Goal: Information Seeking & Learning: Find specific fact

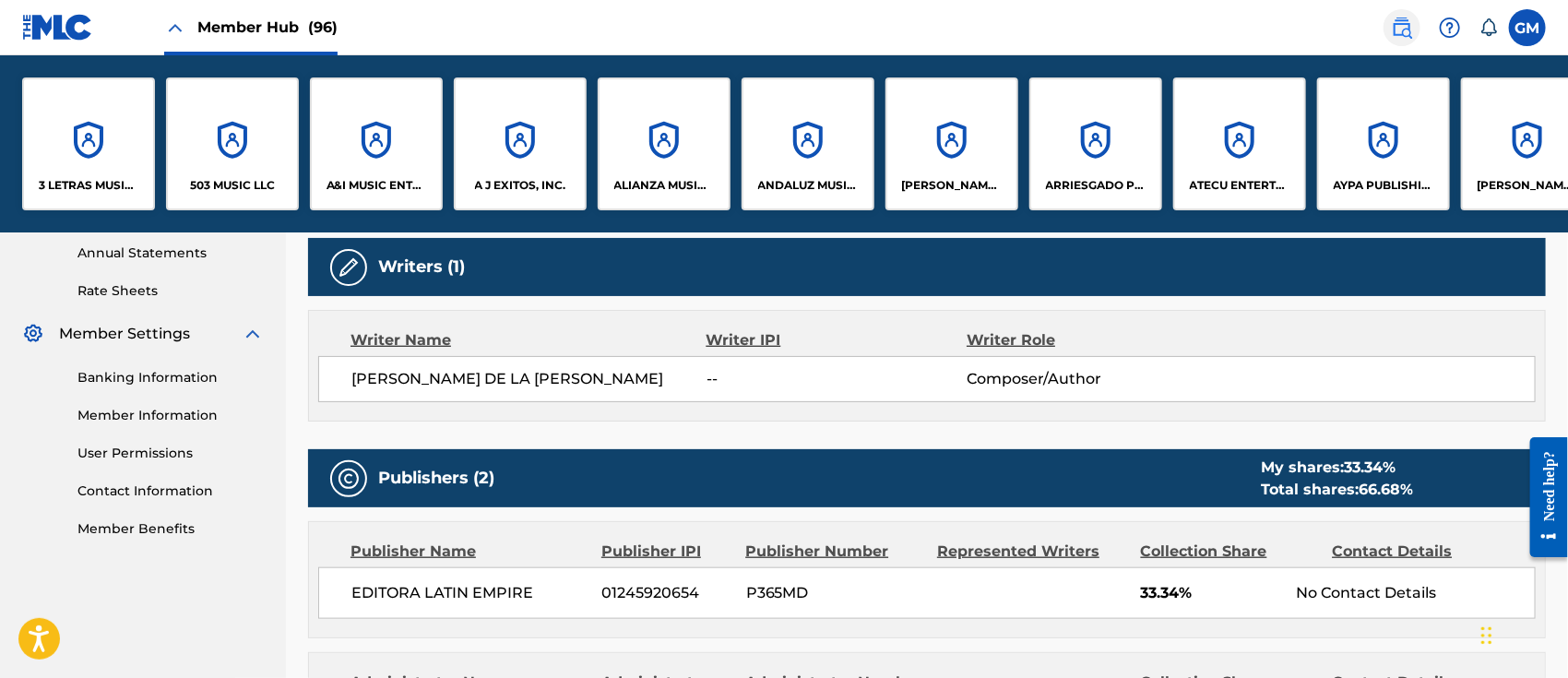
click at [1409, 32] on img at bounding box center [1402, 28] width 22 height 22
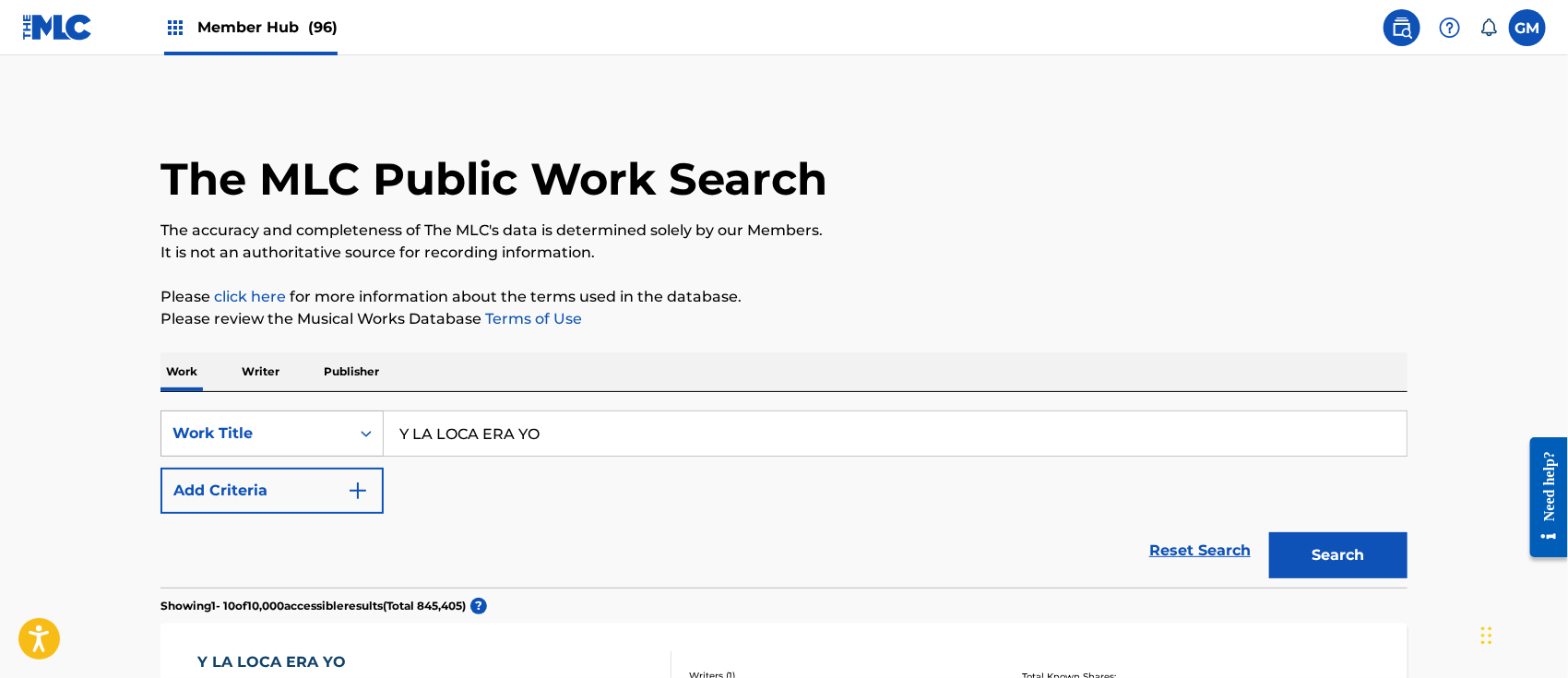
drag, startPoint x: 617, startPoint y: 425, endPoint x: 332, endPoint y: 429, distance: 285.0
click at [332, 429] on div "SearchWithCriteriac35e2bb4-35a8-433f-8e24-290f14f11374 Work Title Y LA LOCA ERA…" at bounding box center [784, 433] width 1247 height 46
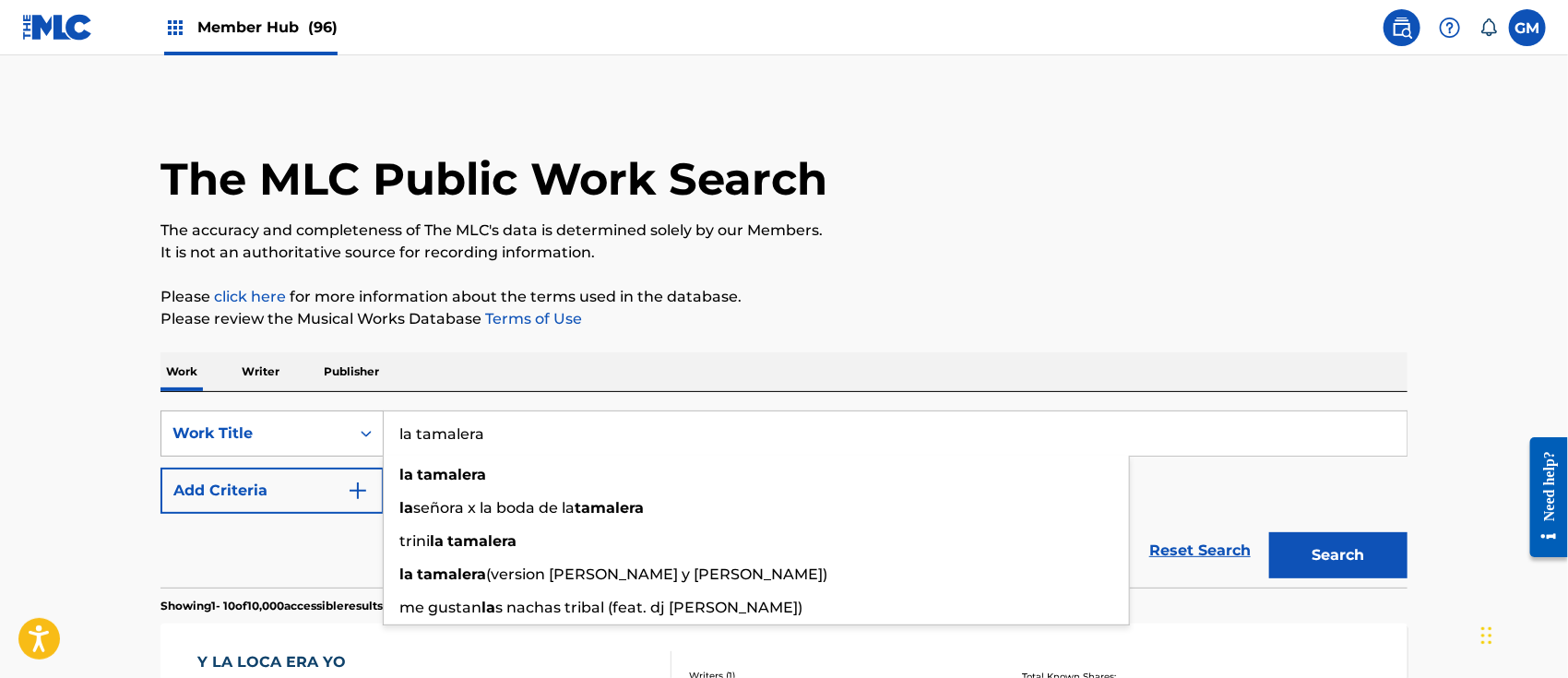
type input "la tamalera"
click at [1269, 532] on button "Search" at bounding box center [1338, 556] width 138 height 46
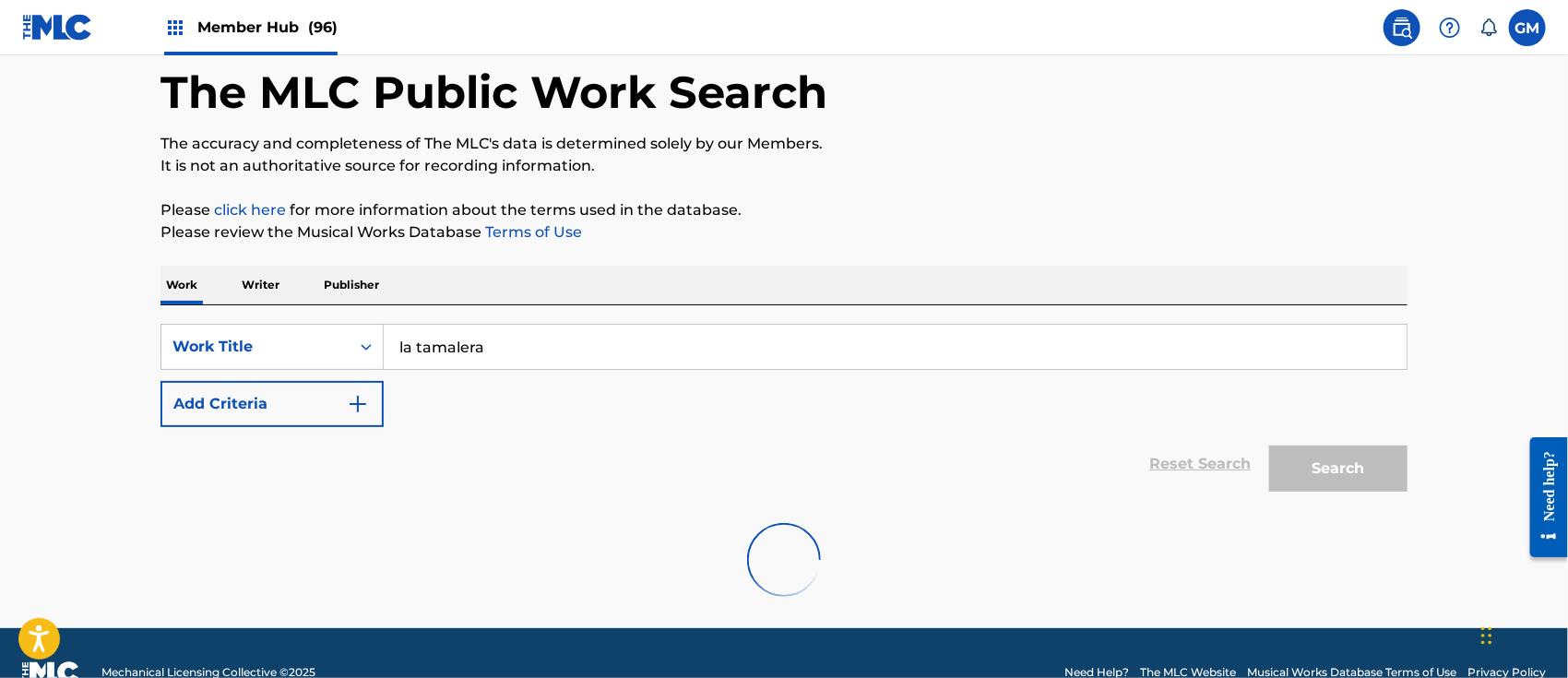
scroll to position [125, 0]
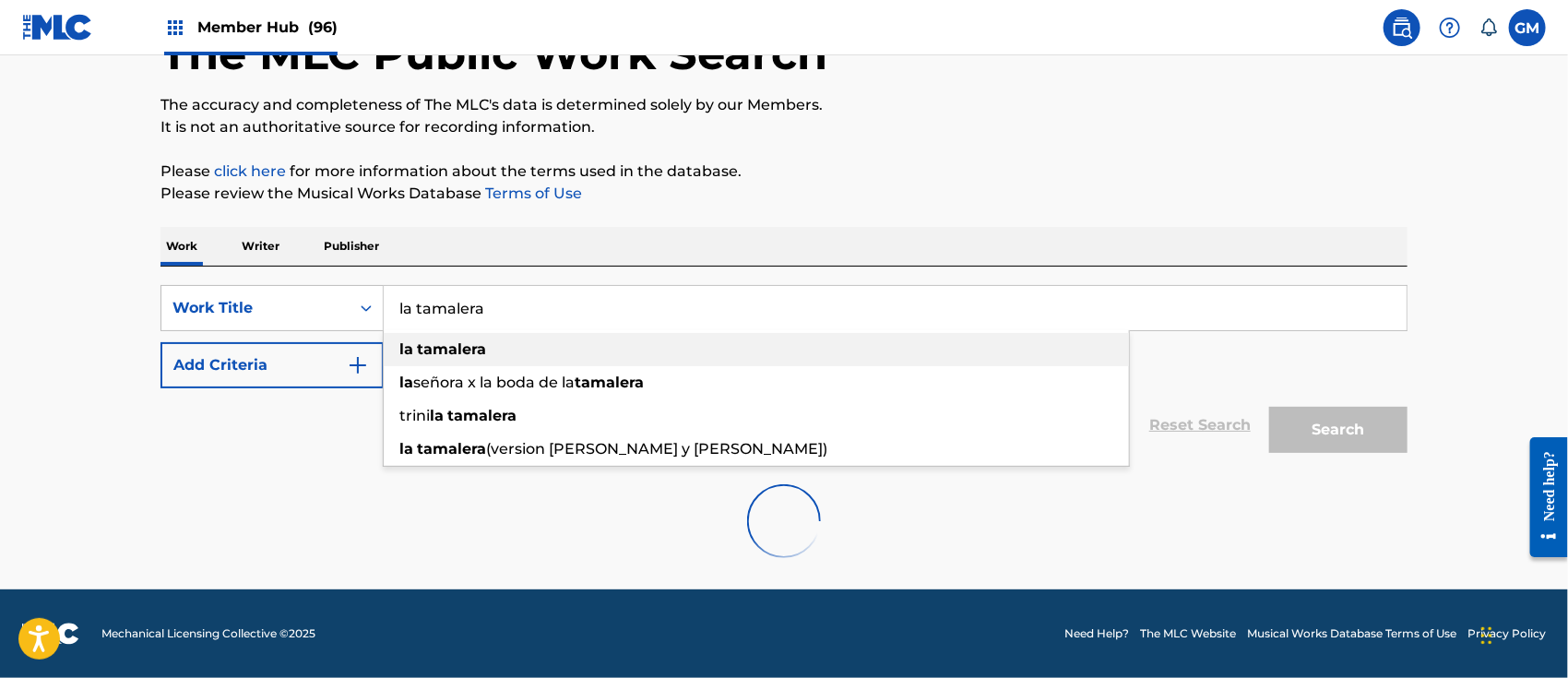
click at [444, 351] on strong "tamalera" at bounding box center [451, 349] width 70 height 18
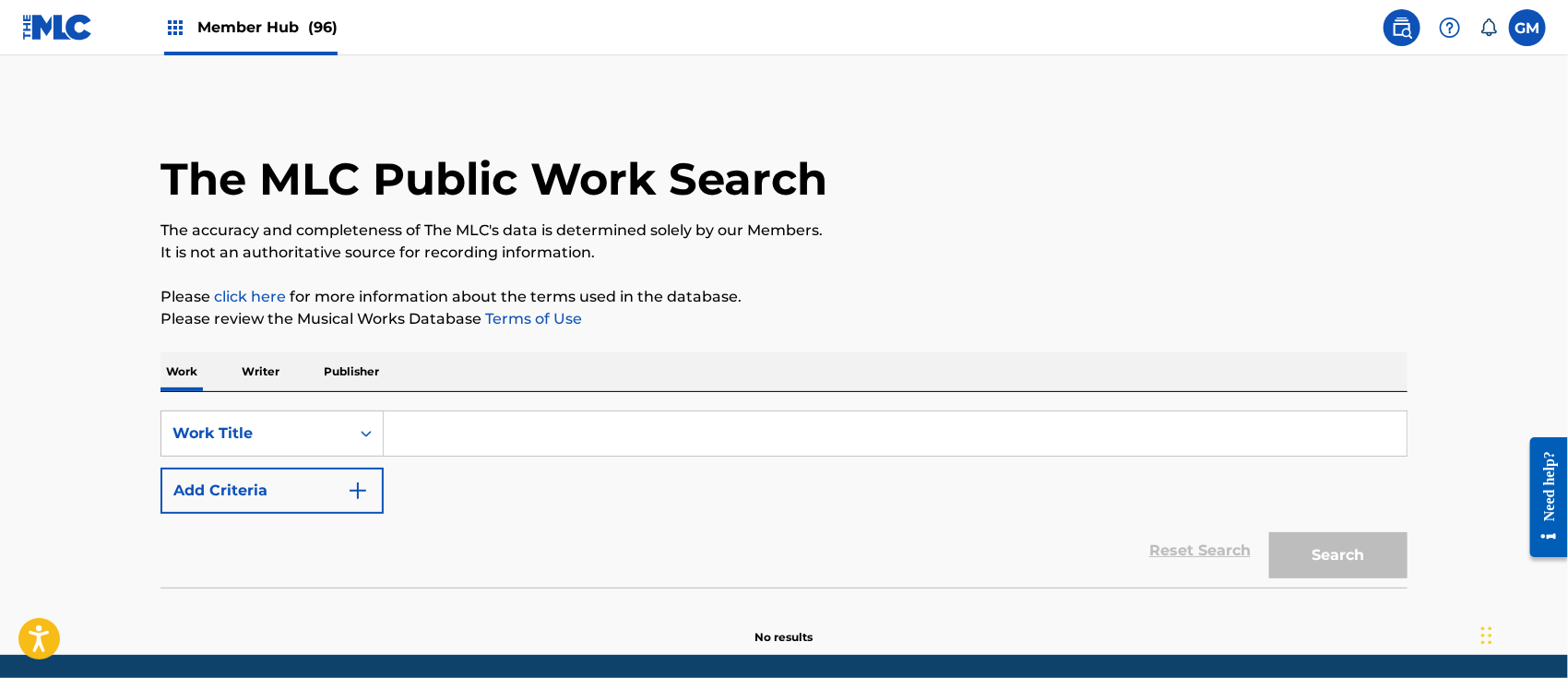
click at [458, 425] on input "Search Form" at bounding box center [895, 433] width 1023 height 45
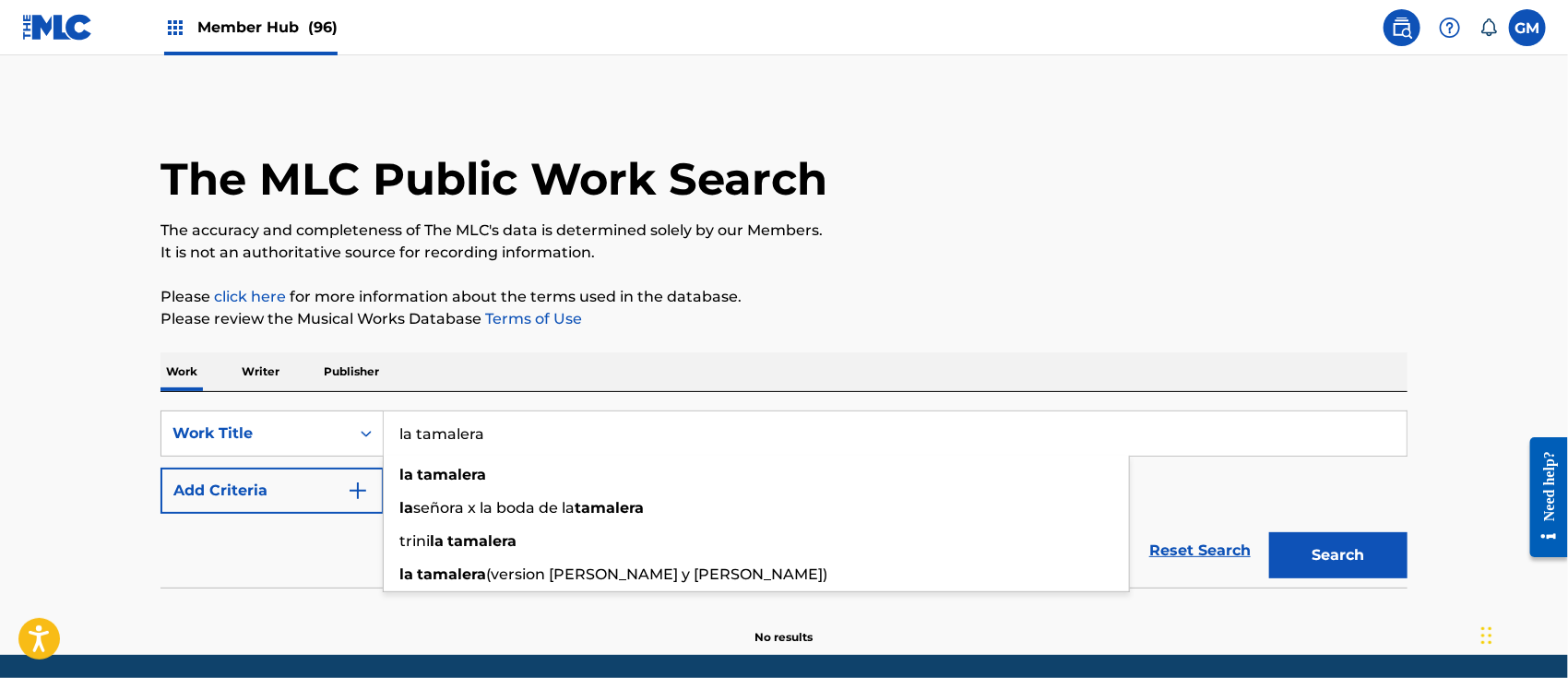
type input "la tamalera"
click at [1269, 532] on button "Search" at bounding box center [1338, 556] width 138 height 46
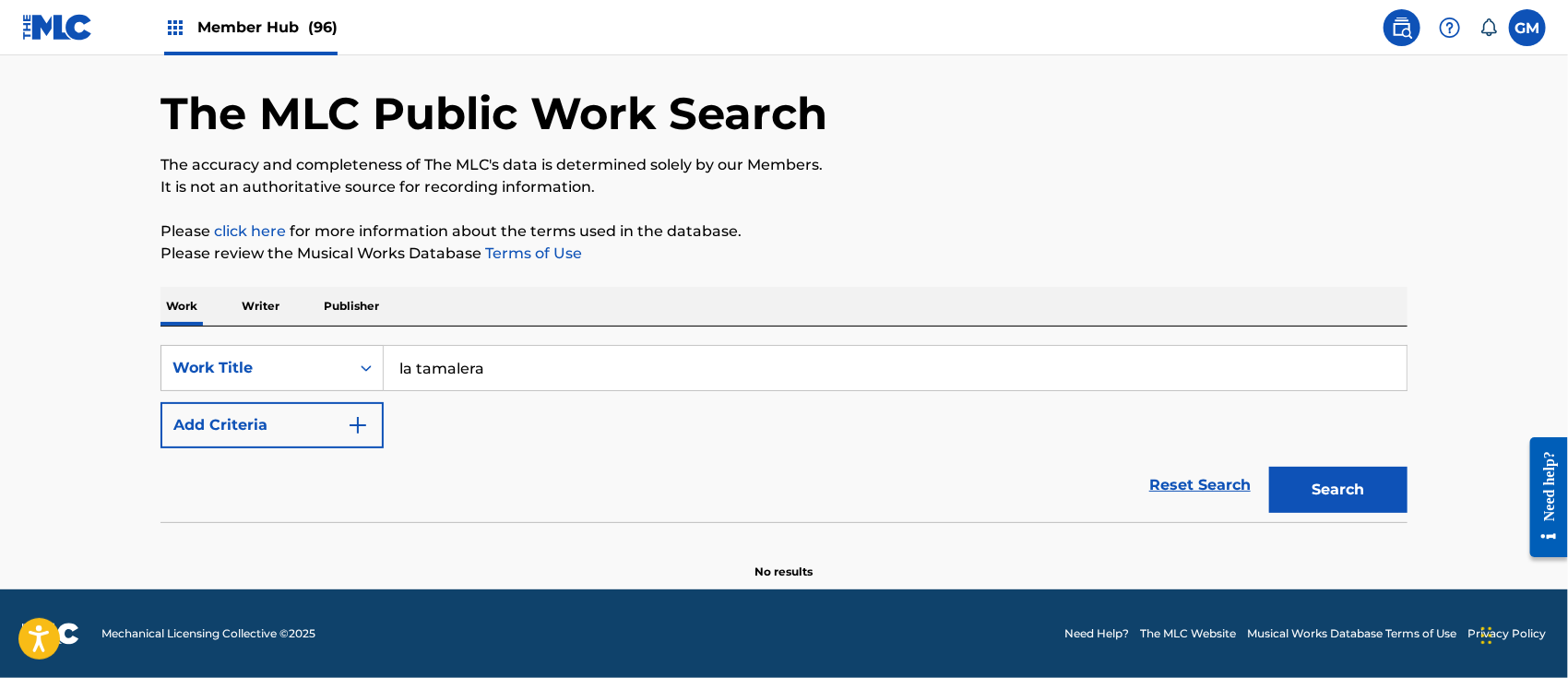
scroll to position [66, 0]
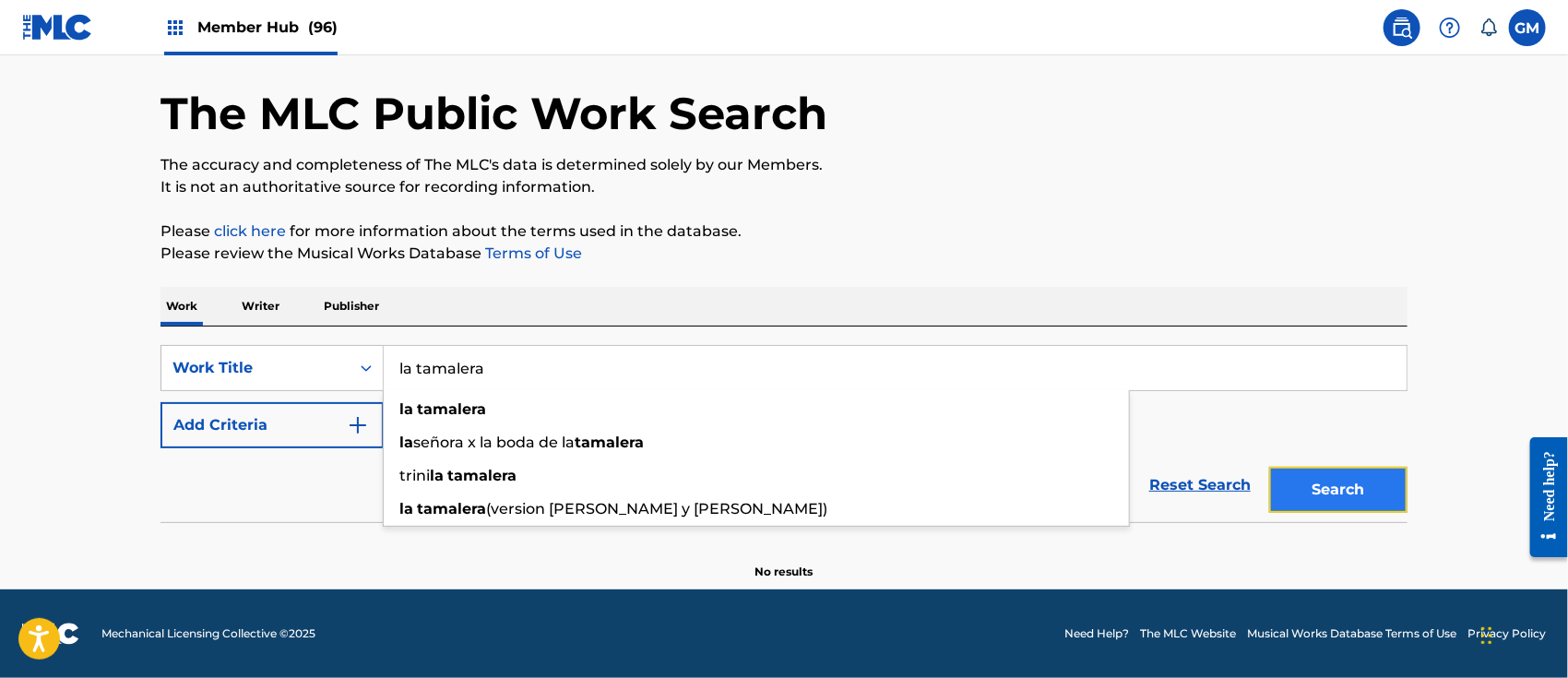
click at [1314, 486] on button "Search" at bounding box center [1338, 490] width 138 height 46
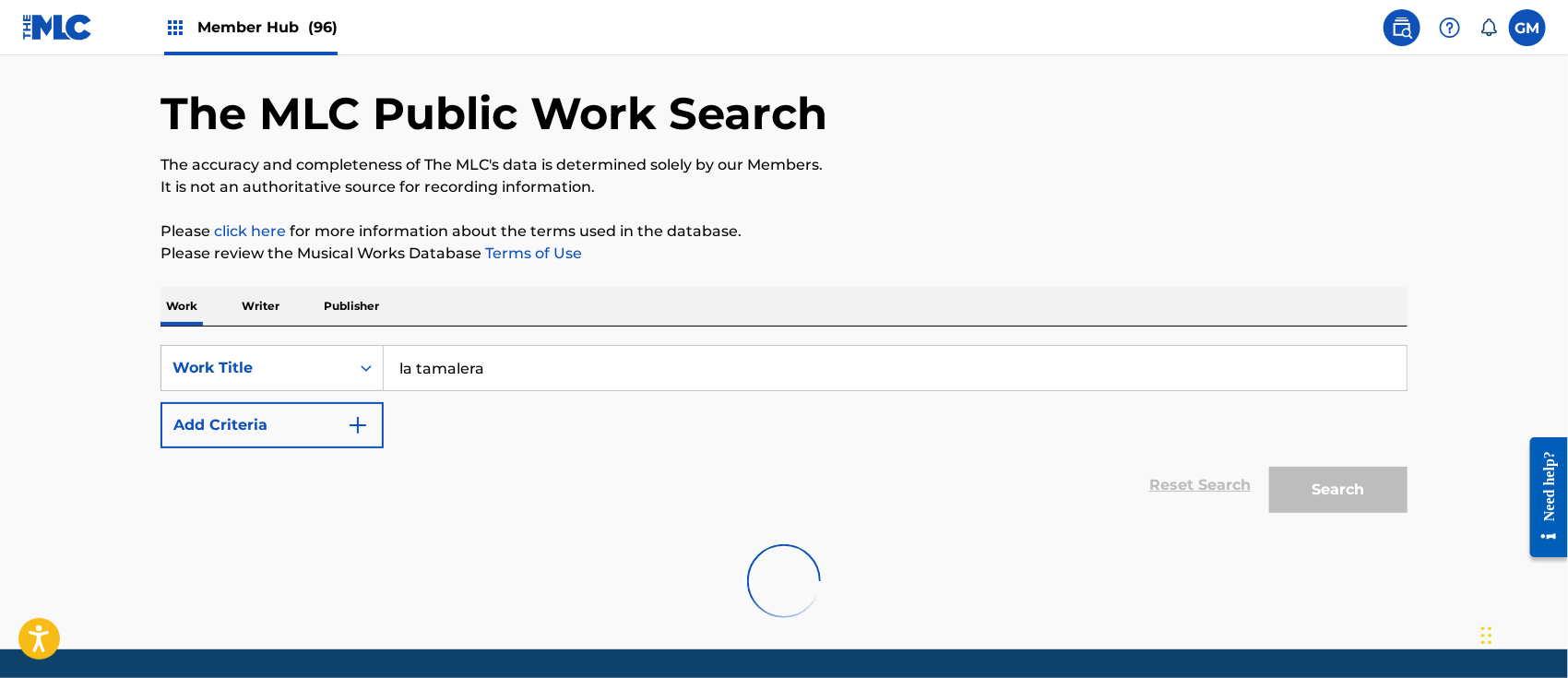
click at [263, 20] on span "Member Hub (96)" at bounding box center [267, 27] width 140 height 21
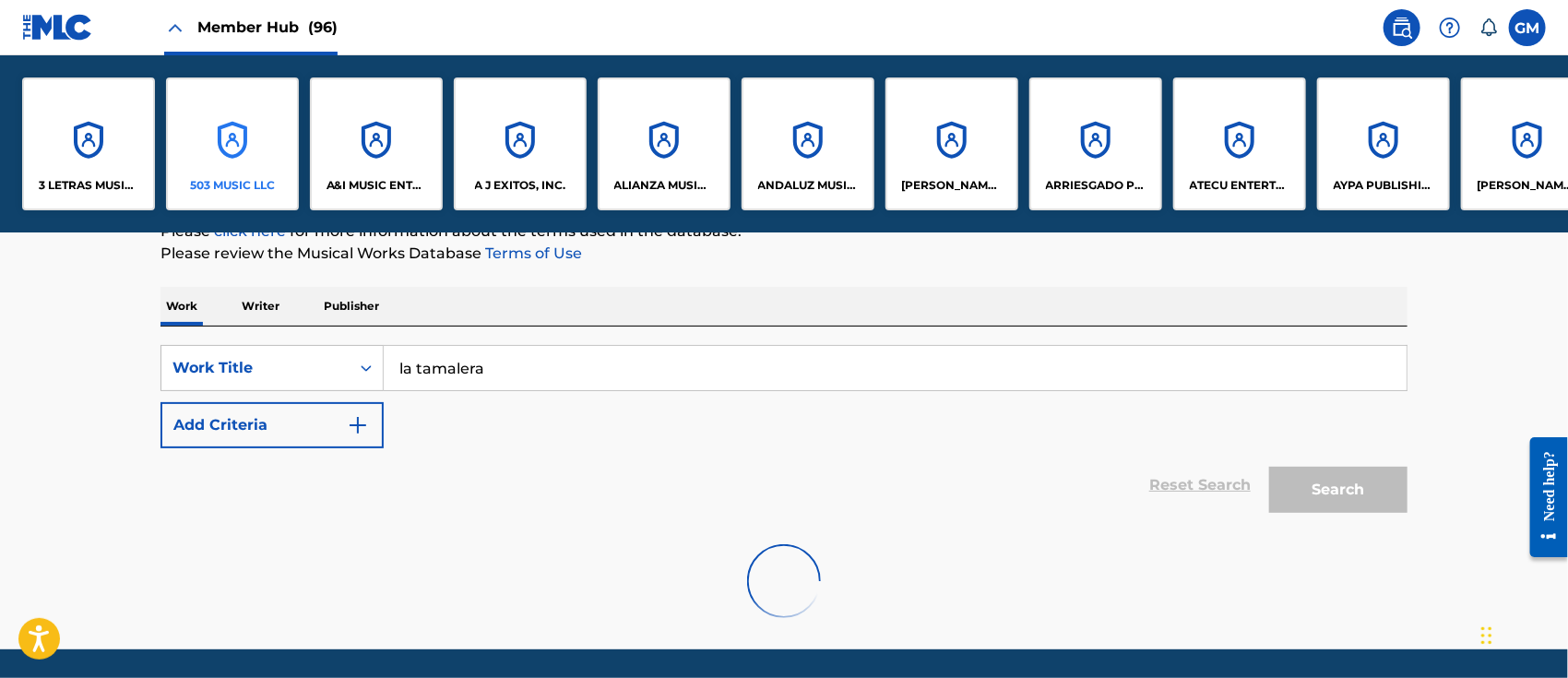
click at [263, 160] on div "503 MUSIC LLC" at bounding box center [232, 144] width 133 height 133
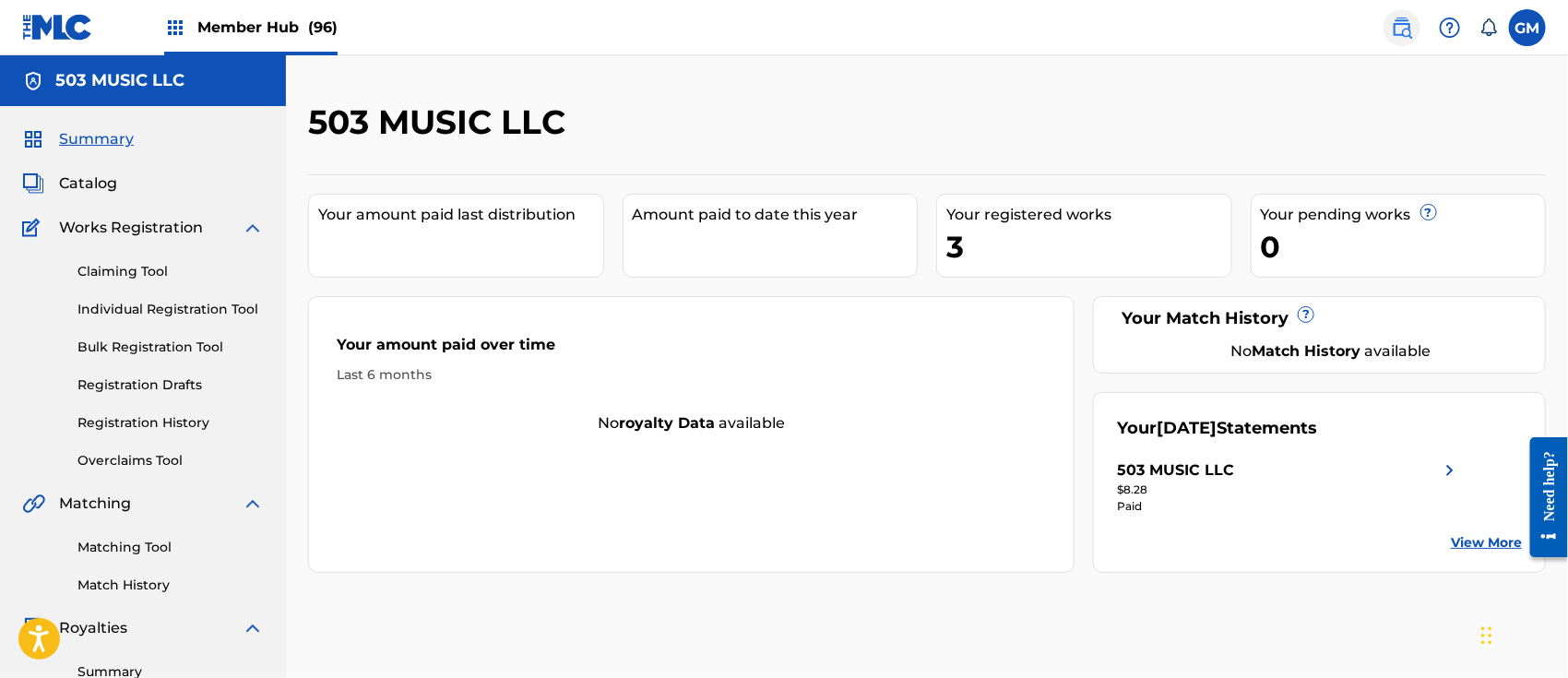
click at [1404, 25] on img at bounding box center [1402, 28] width 22 height 22
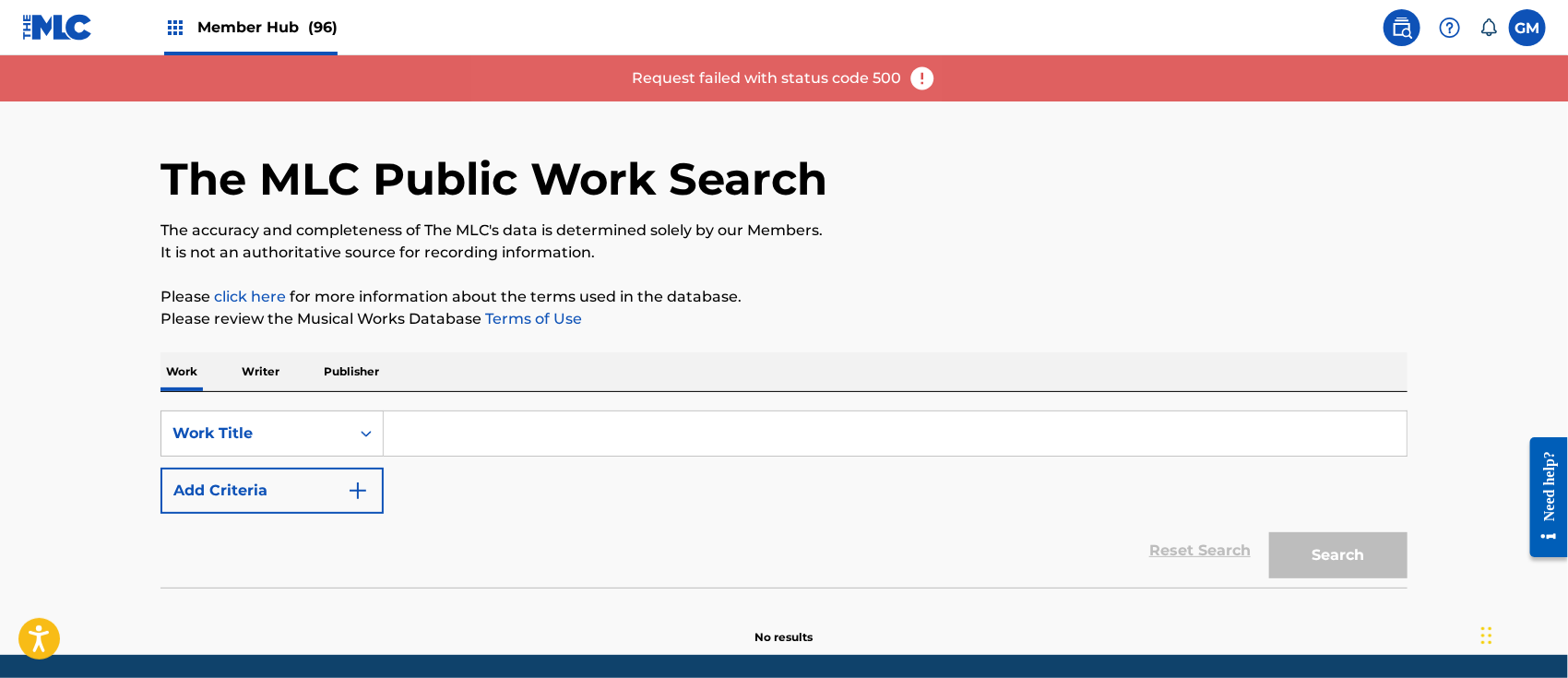
click at [482, 432] on input "Search Form" at bounding box center [895, 433] width 1023 height 45
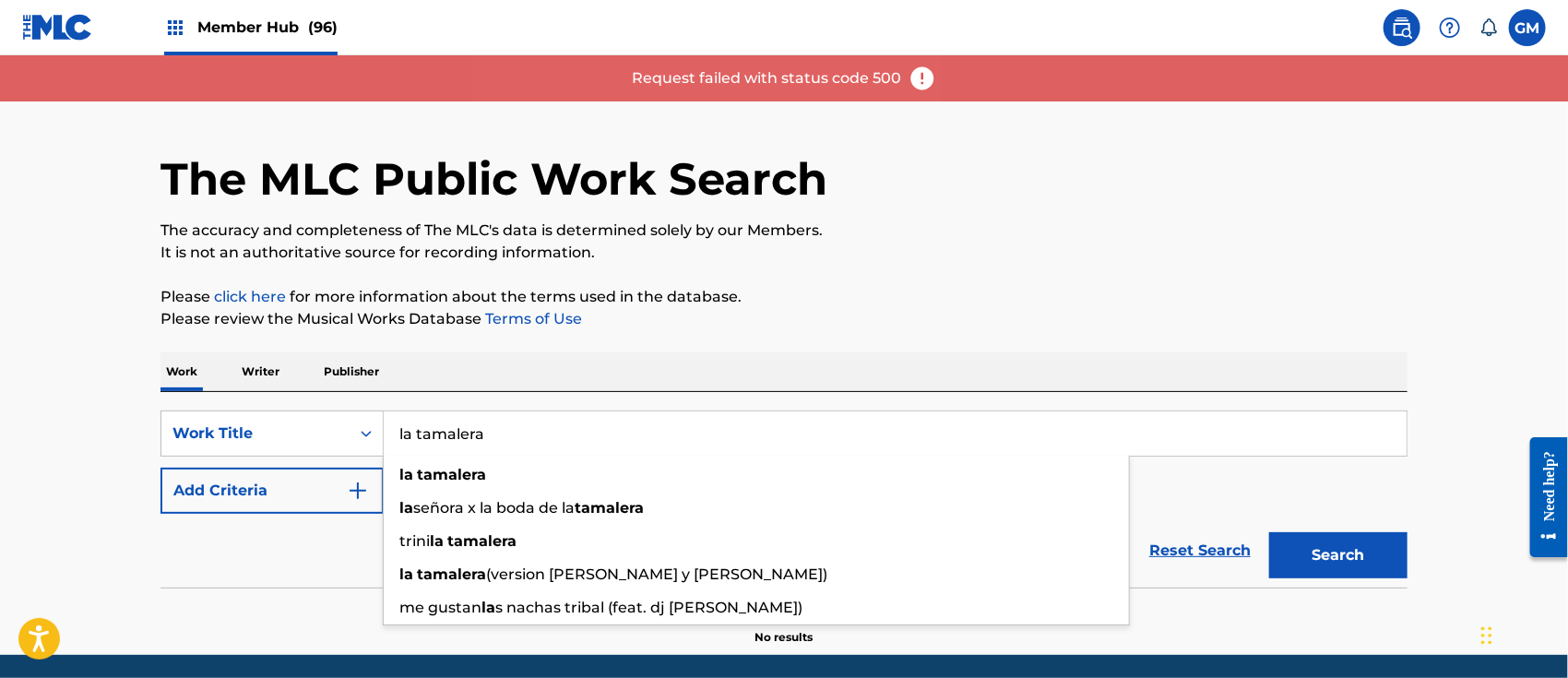
type input "la tamalera"
click at [1269, 532] on button "Search" at bounding box center [1338, 556] width 138 height 46
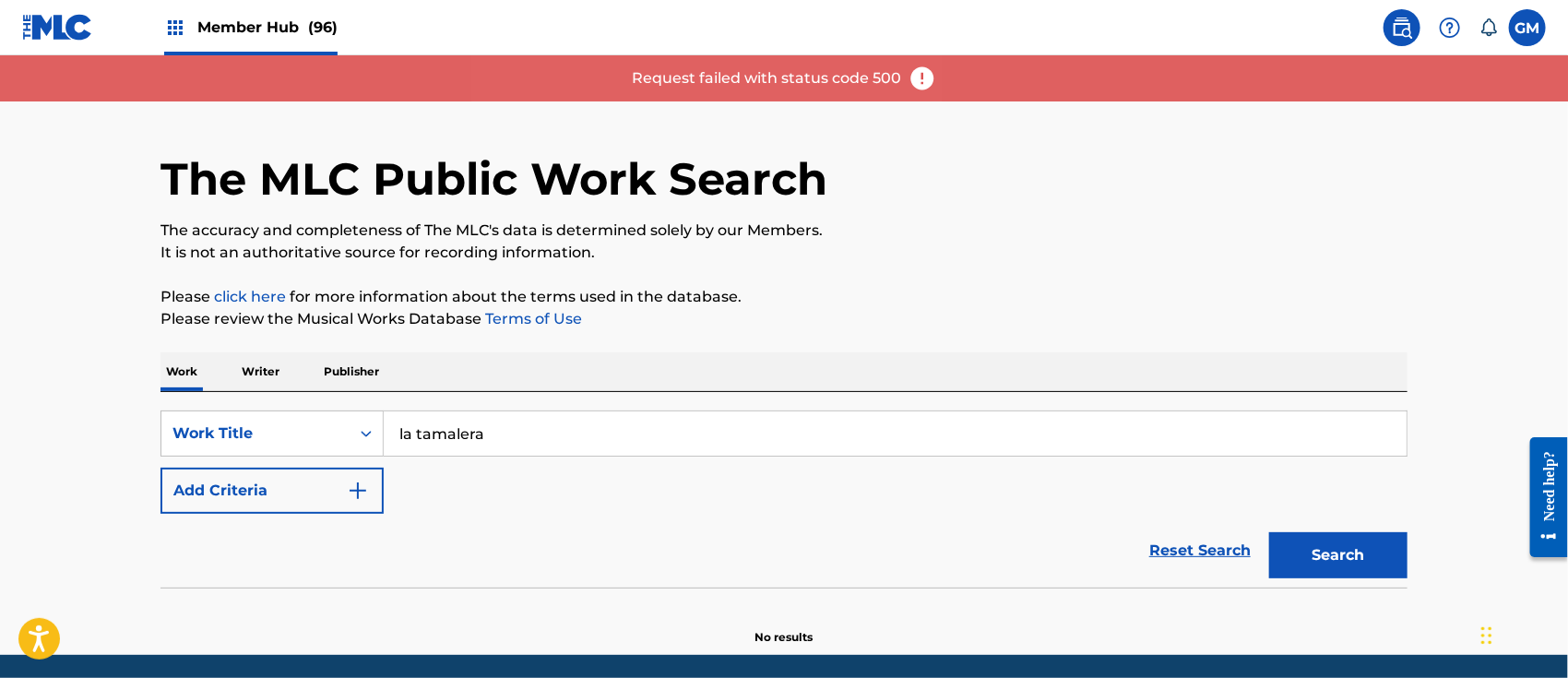
click at [1064, 223] on p "The accuracy and completeness of The MLC's data is determined solely by our Mem…" at bounding box center [784, 231] width 1247 height 22
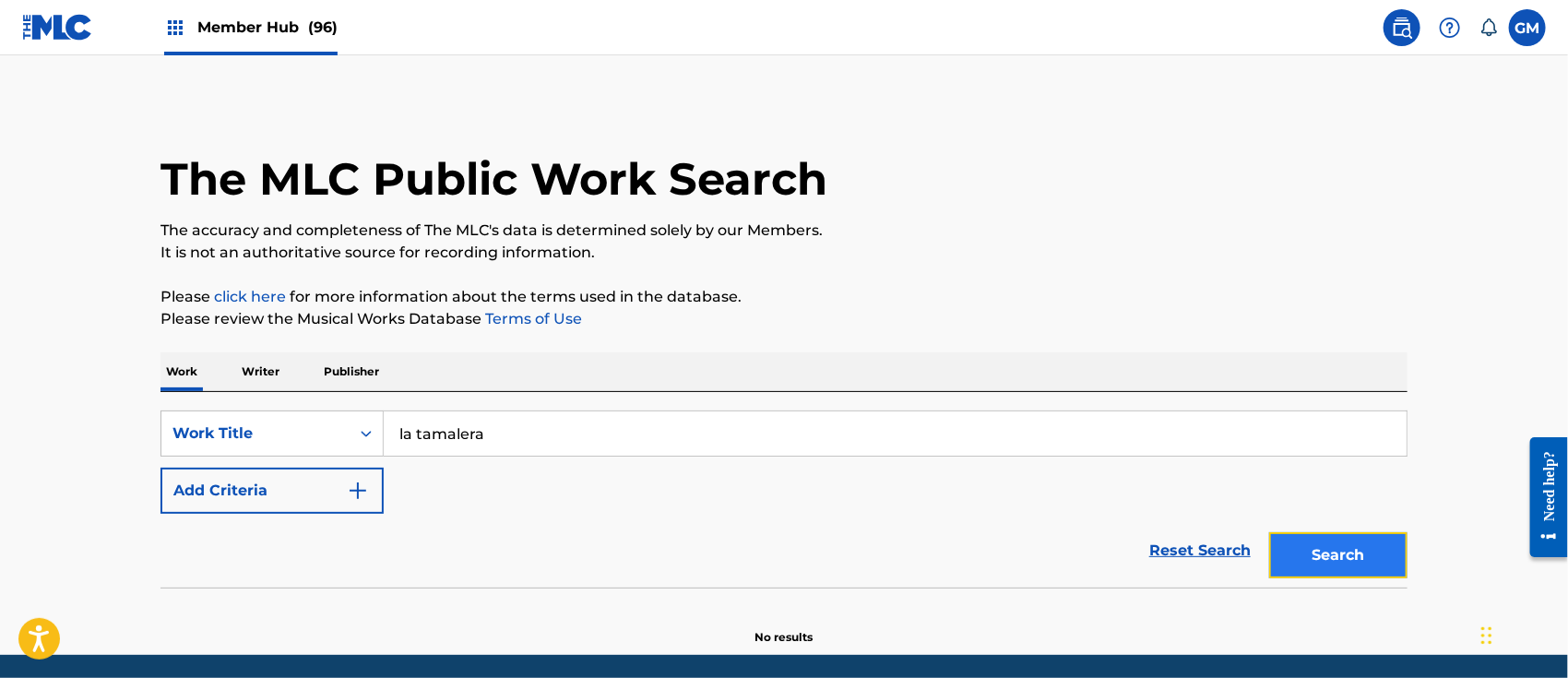
click at [1293, 544] on button "Search" at bounding box center [1338, 556] width 138 height 46
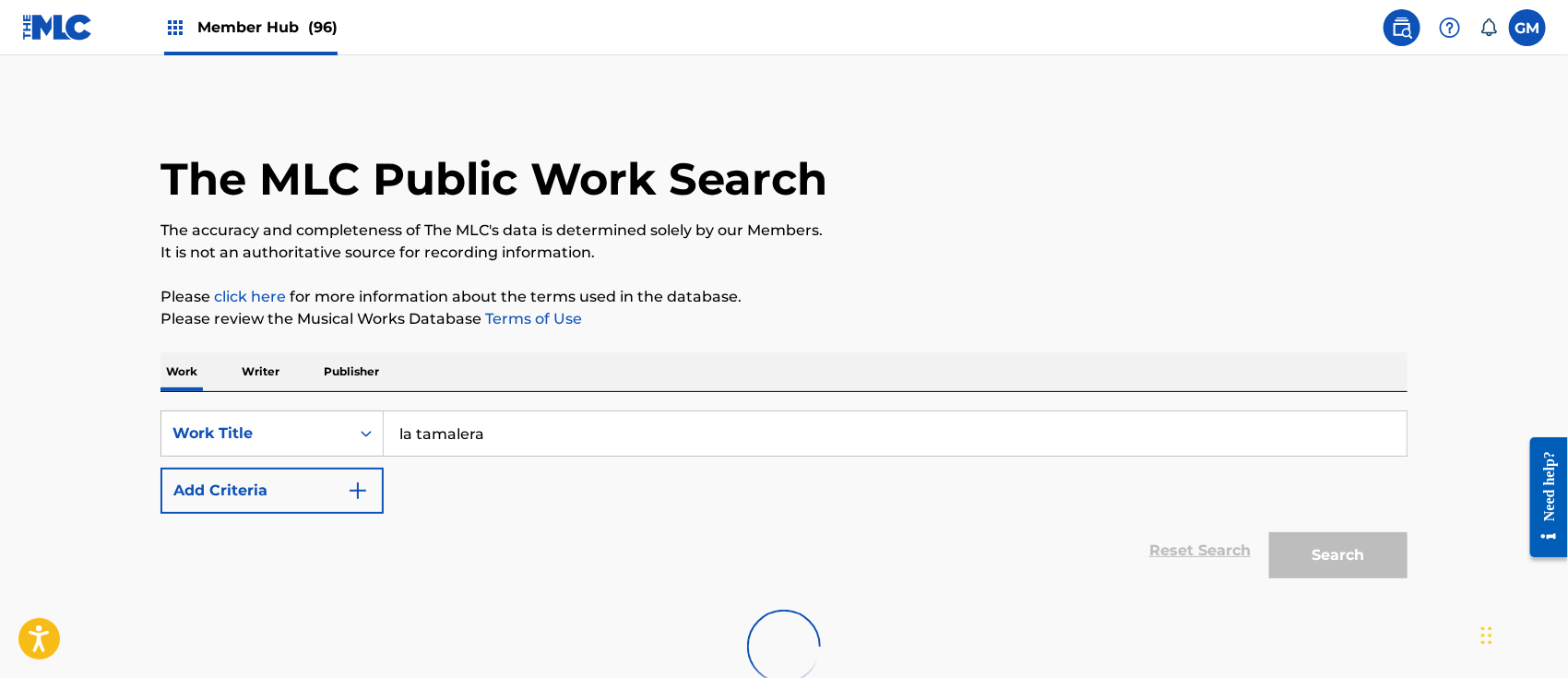
click at [251, 25] on span "Member Hub (96)" at bounding box center [267, 27] width 140 height 21
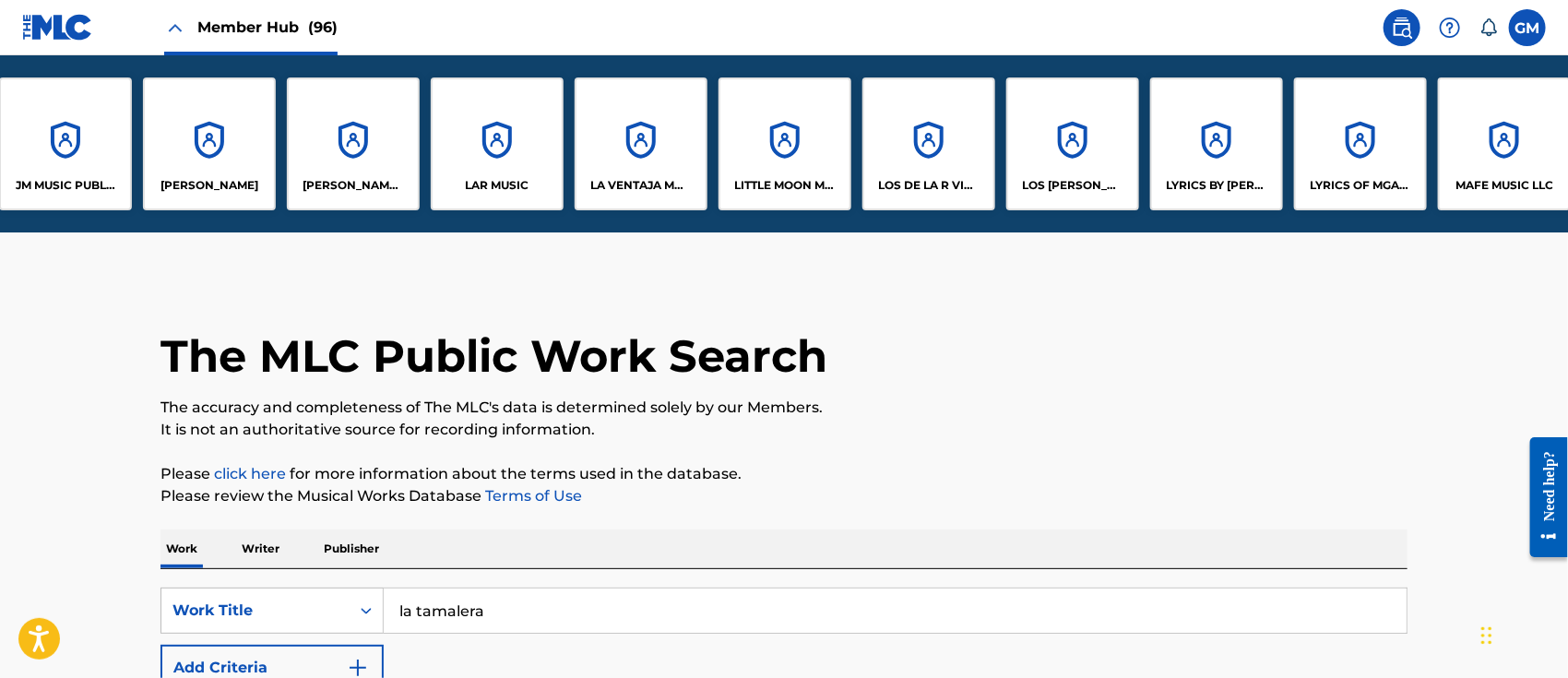
scroll to position [0, 7204]
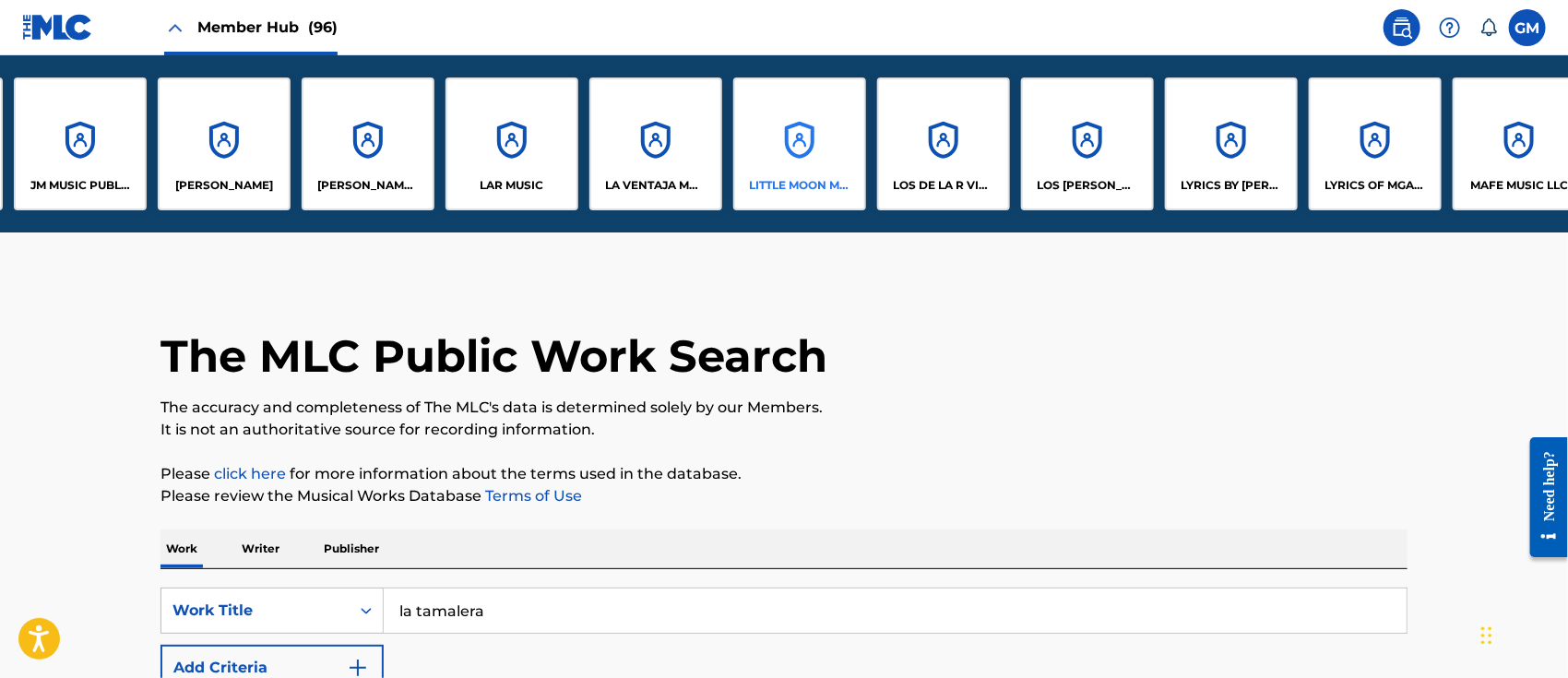
click at [835, 163] on div "LITTLE MOON MUSIC LLC" at bounding box center [799, 144] width 133 height 133
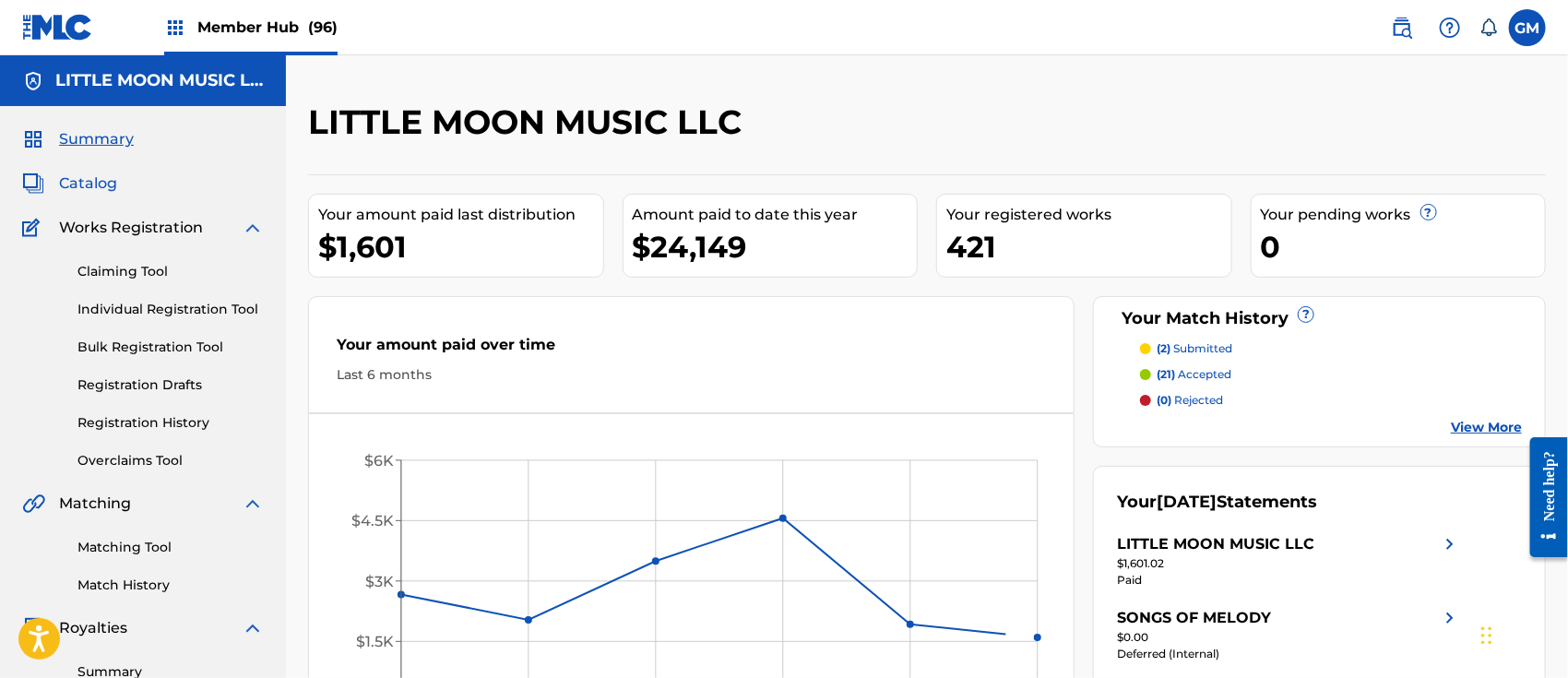
click at [110, 177] on span "Catalog" at bounding box center [88, 184] width 58 height 22
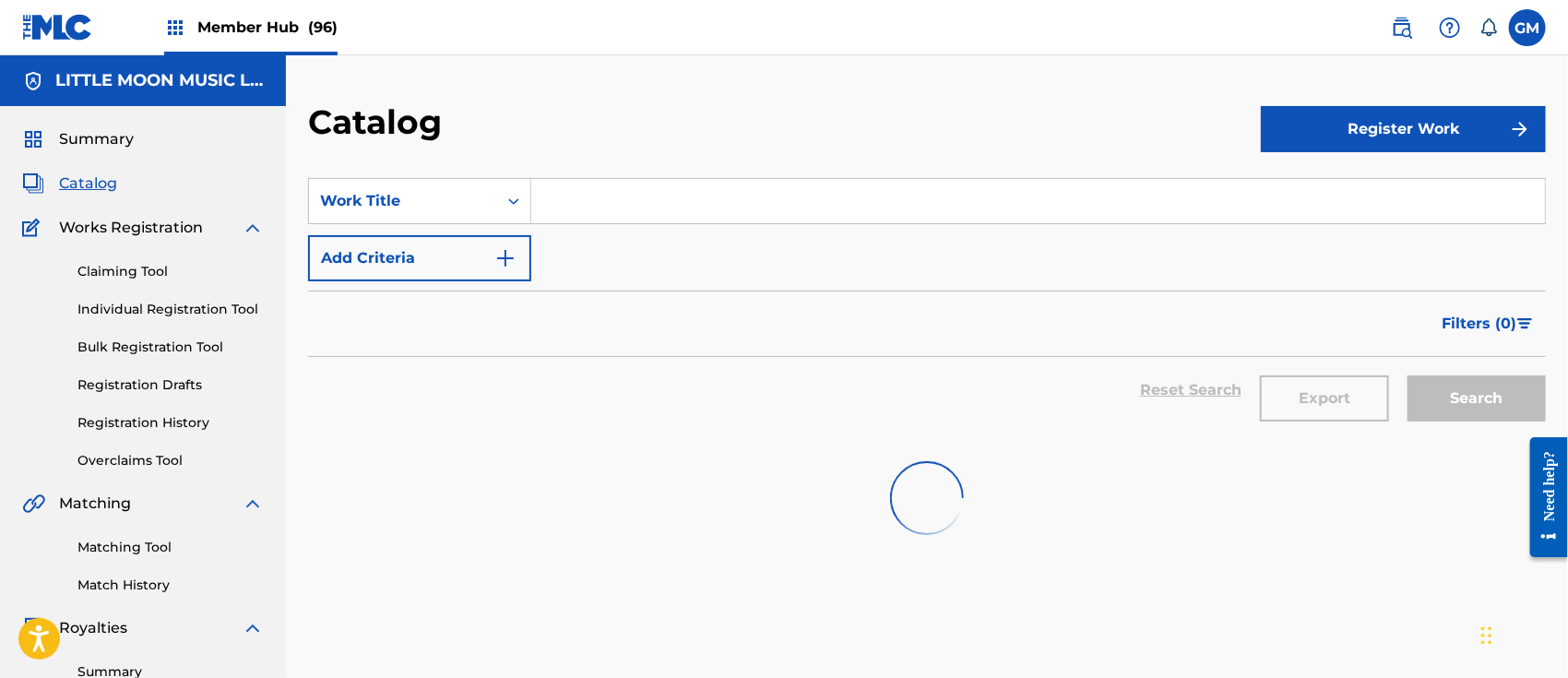
click at [664, 200] on input "Search Form" at bounding box center [1038, 201] width 1014 height 45
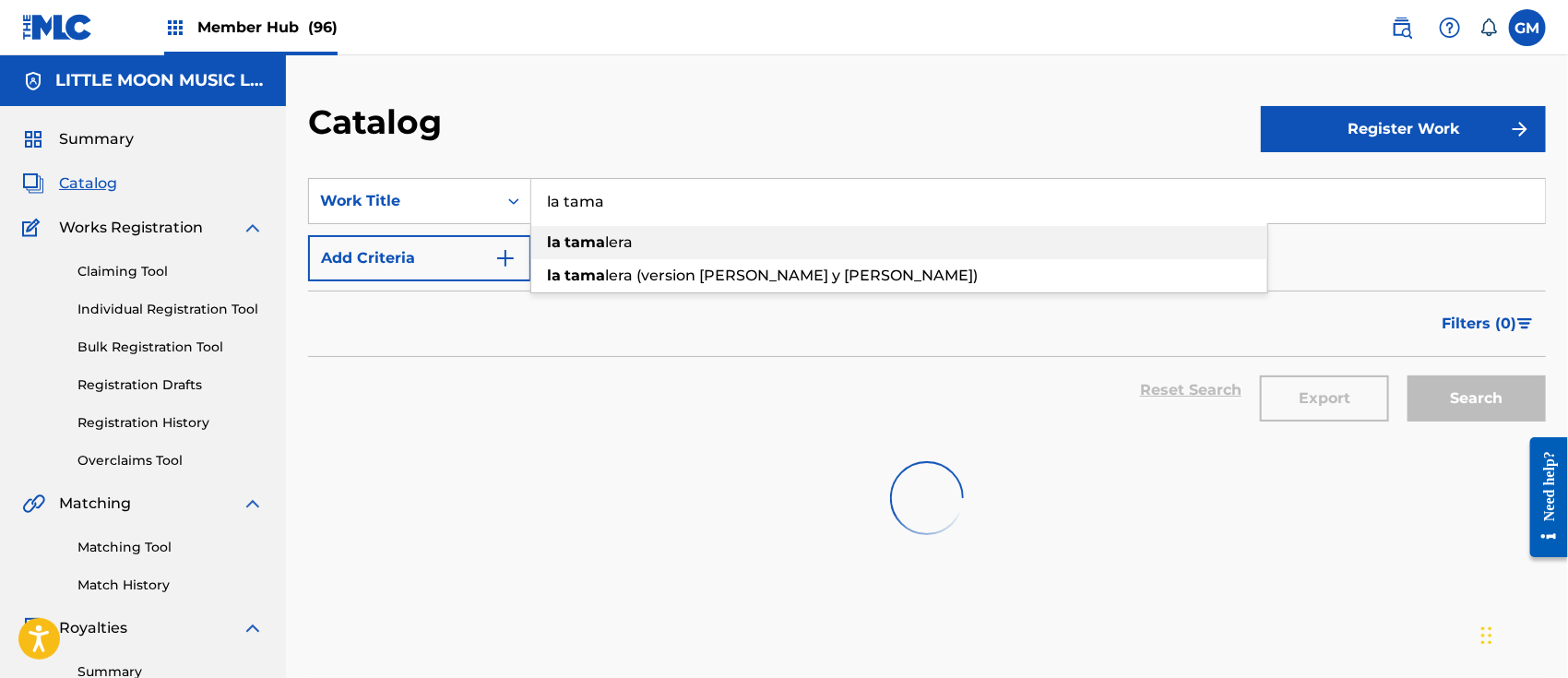
click at [614, 242] on span "lera" at bounding box center [619, 242] width 28 height 18
type input "la tamalera"
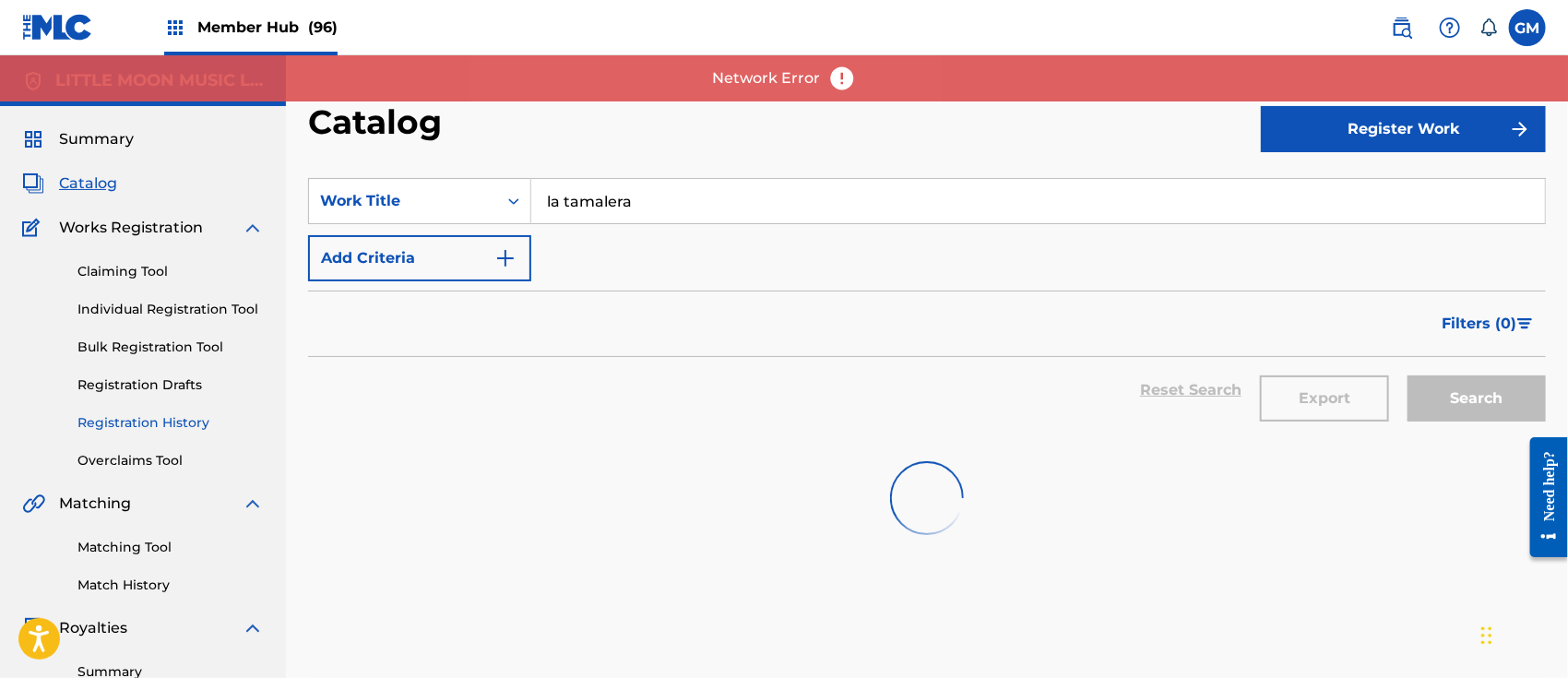
click at [130, 416] on link "Registration History" at bounding box center [171, 422] width 186 height 19
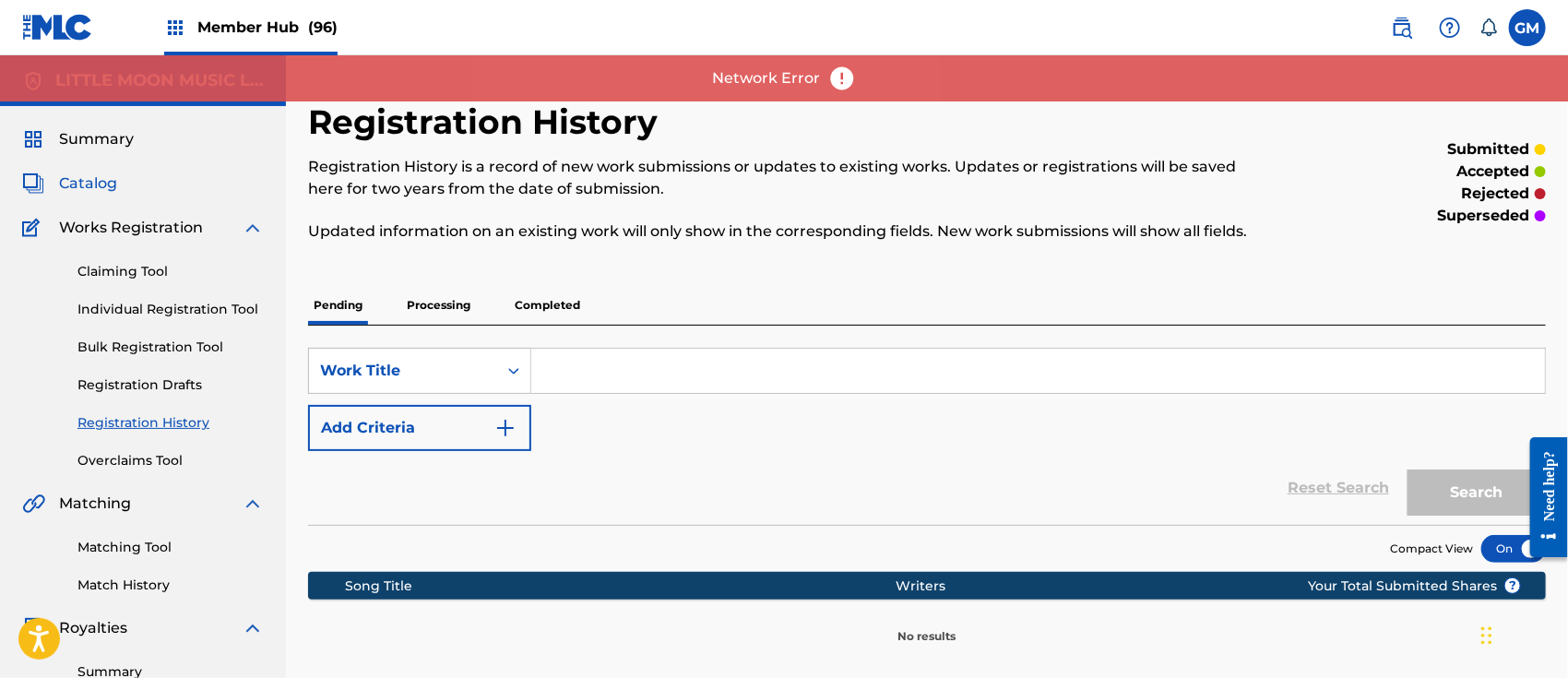
click at [82, 181] on span "Catalog" at bounding box center [88, 184] width 58 height 22
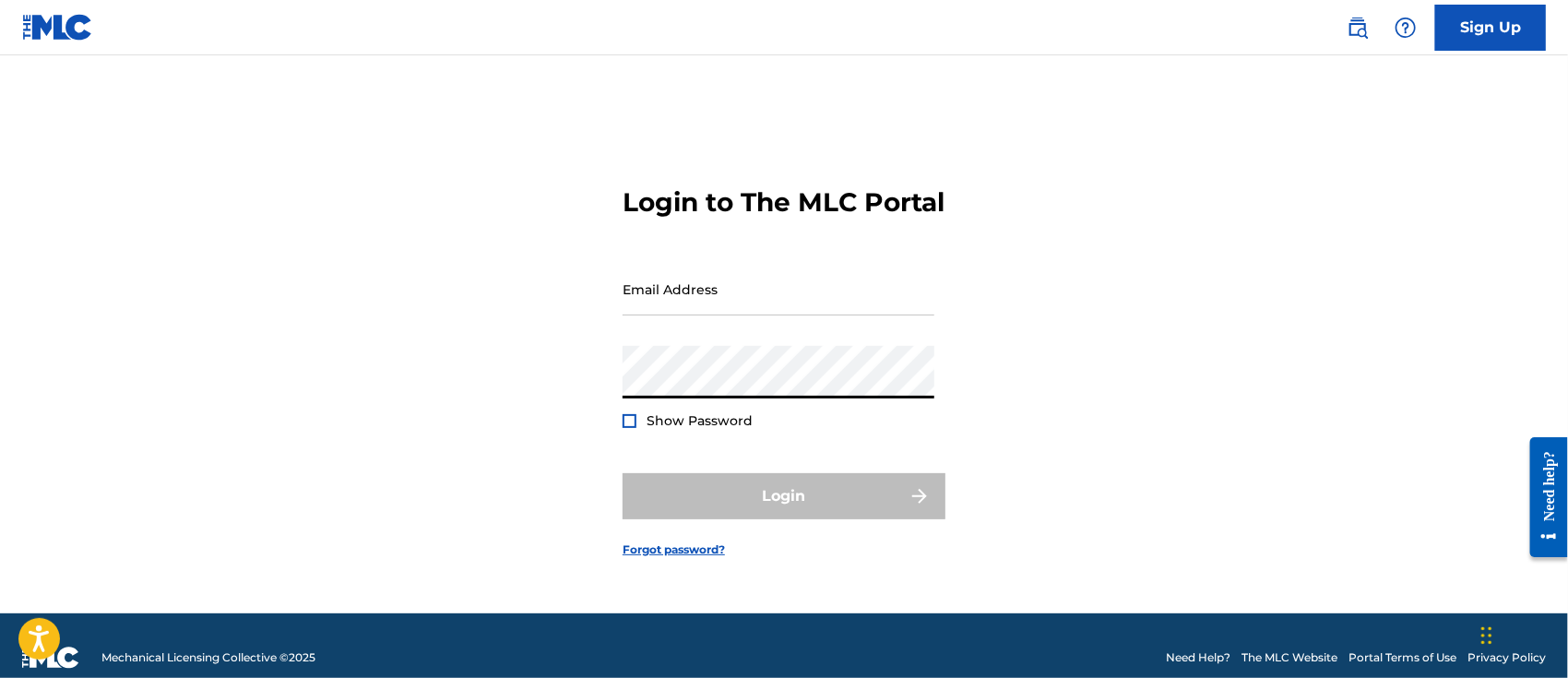
type input "[PERSON_NAME][EMAIL_ADDRESS][DOMAIN_NAME]"
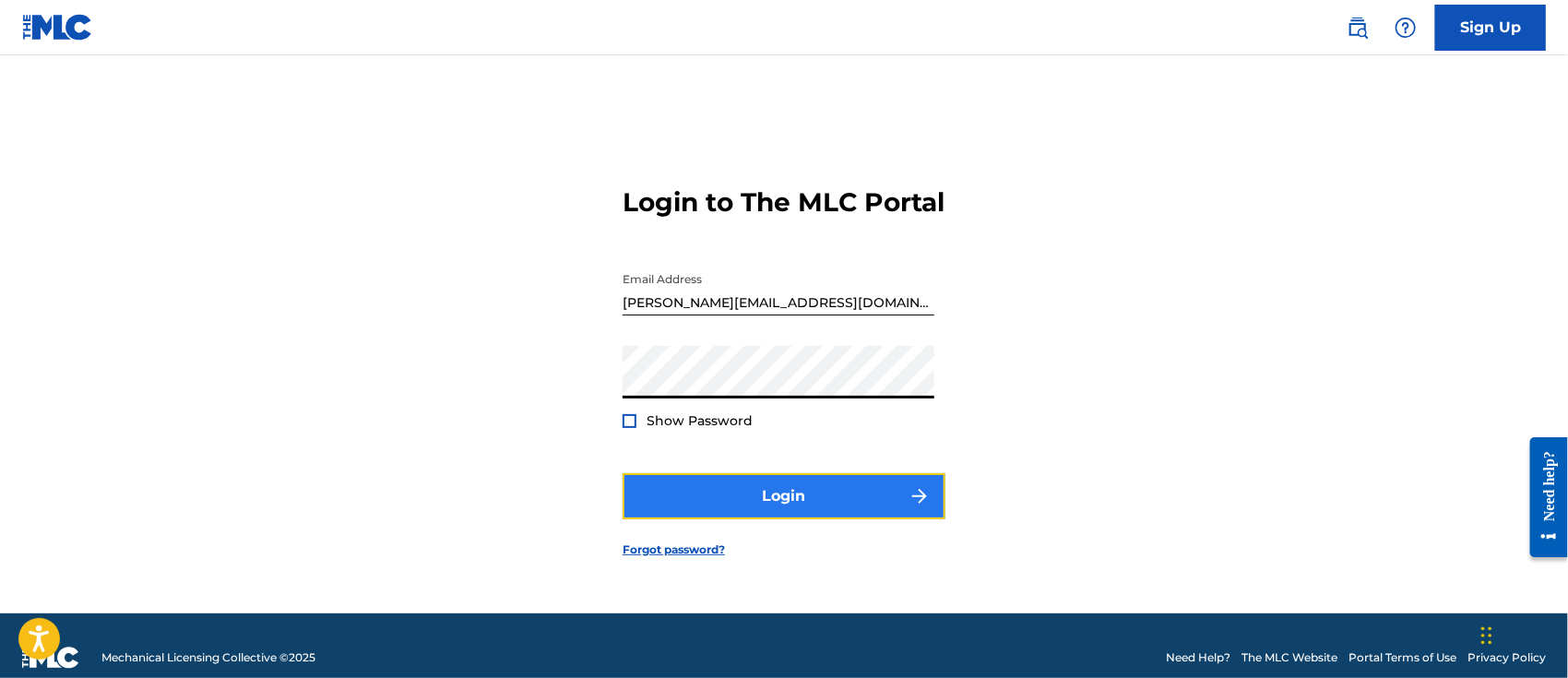
click at [738, 504] on button "Login" at bounding box center [784, 496] width 323 height 46
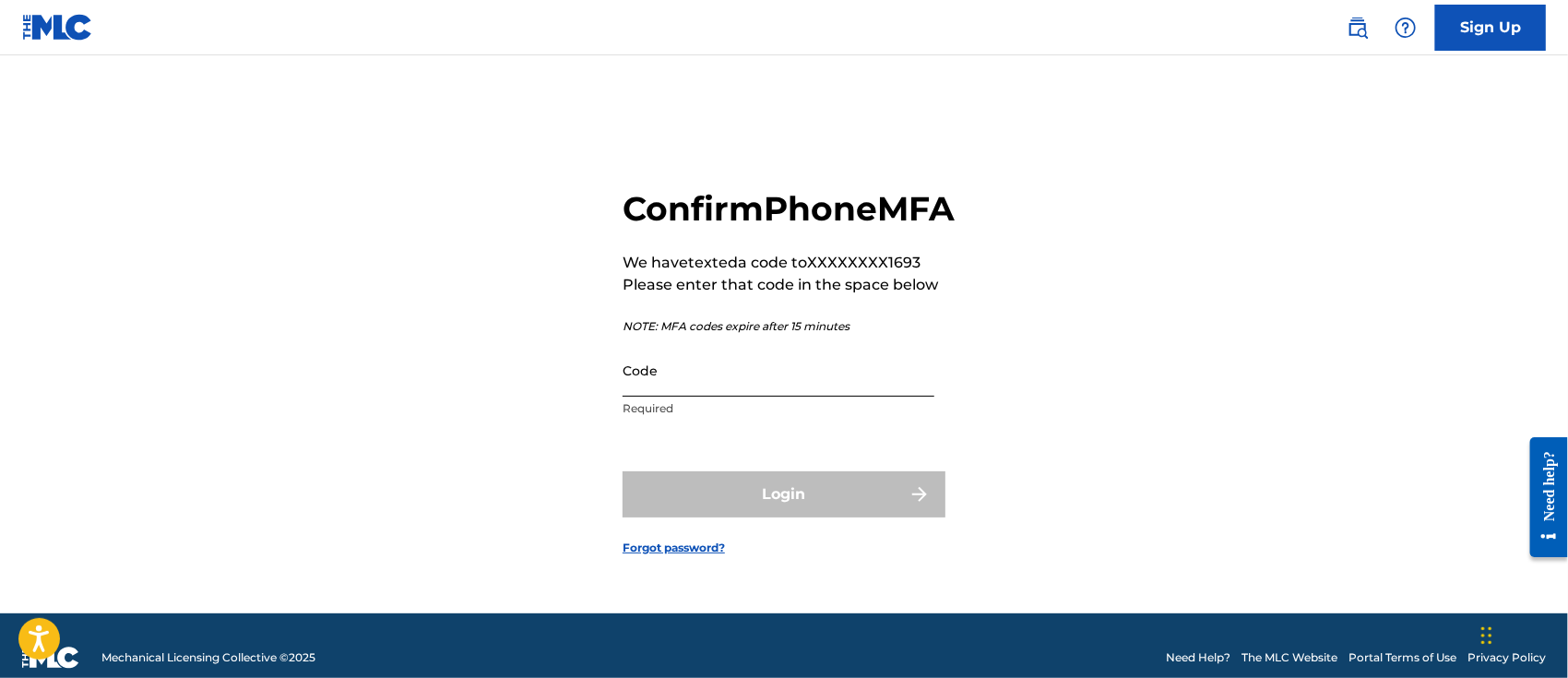
click at [726, 397] on input "Code" at bounding box center [778, 370] width 312 height 53
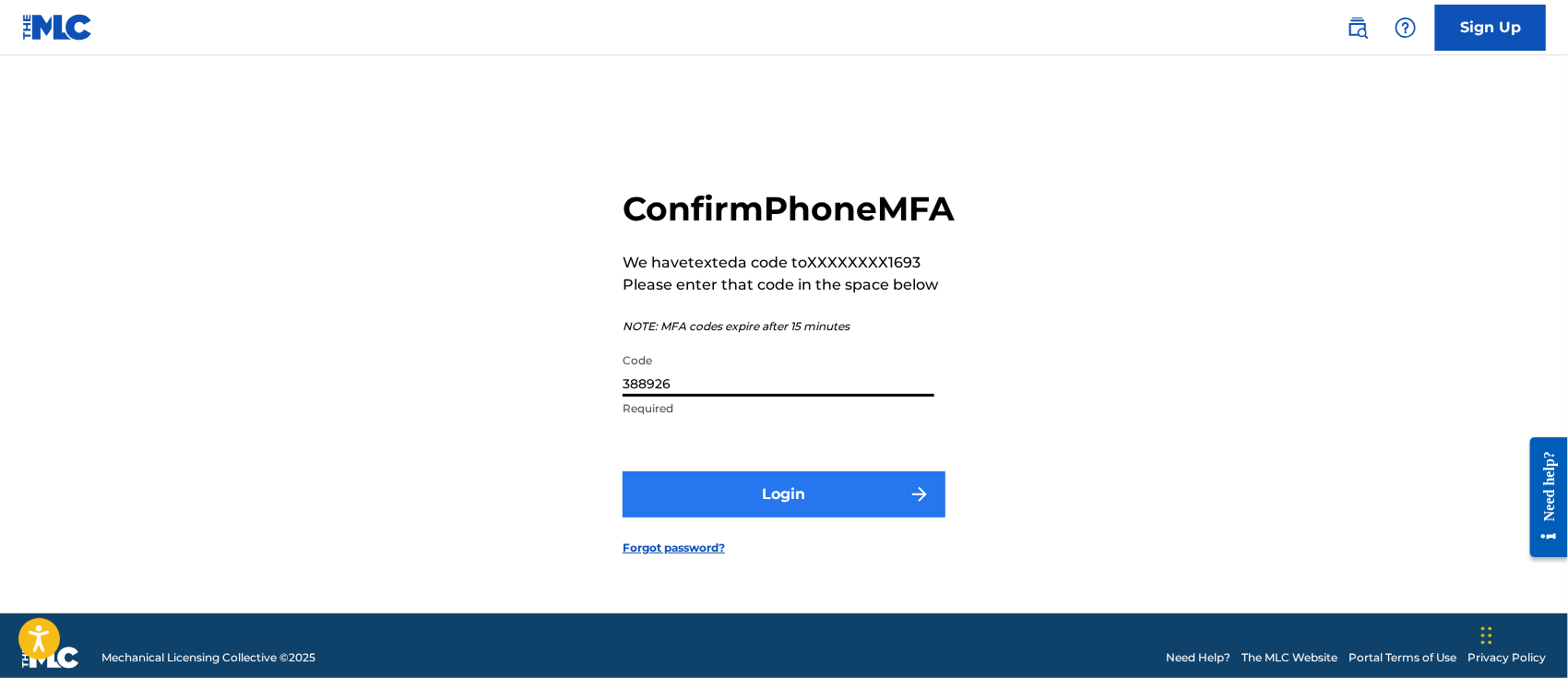
type input "388926"
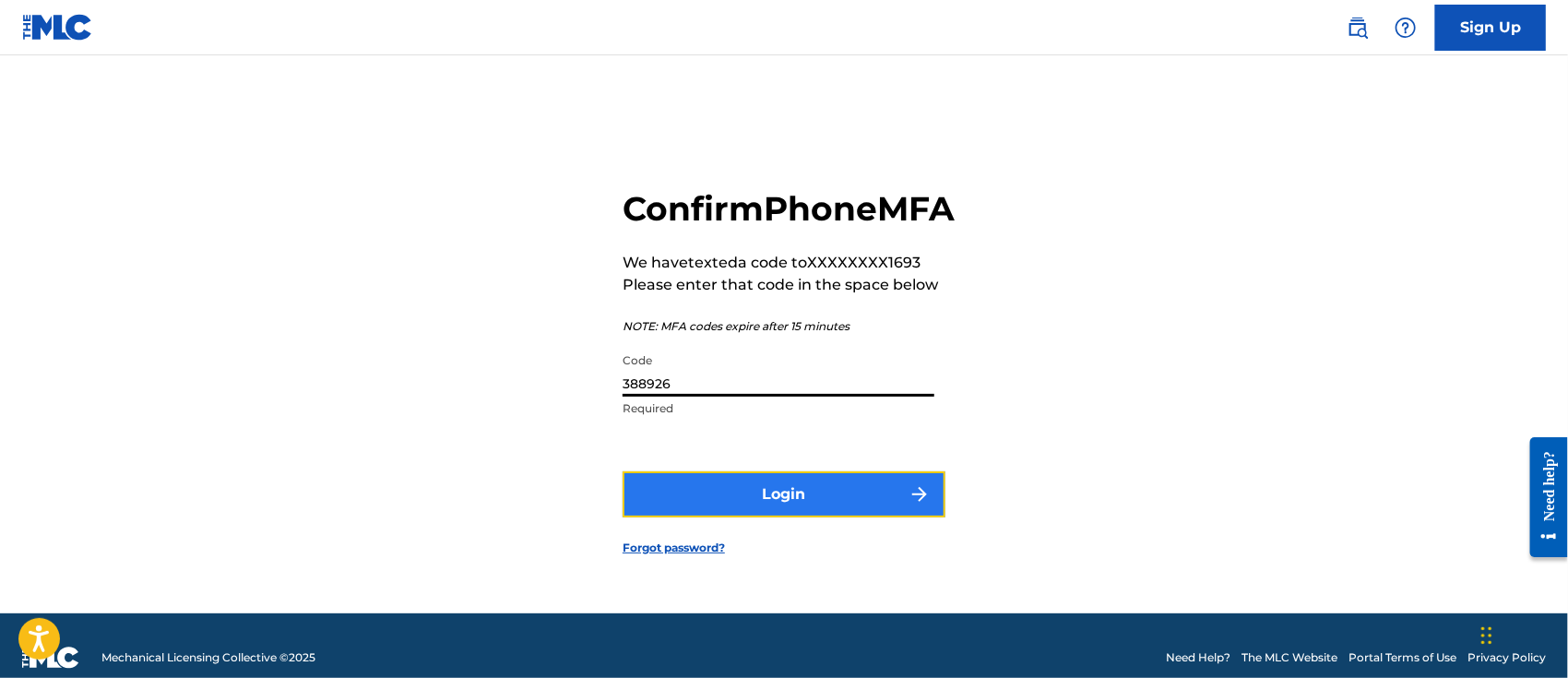
click at [749, 513] on button "Login" at bounding box center [784, 494] width 323 height 46
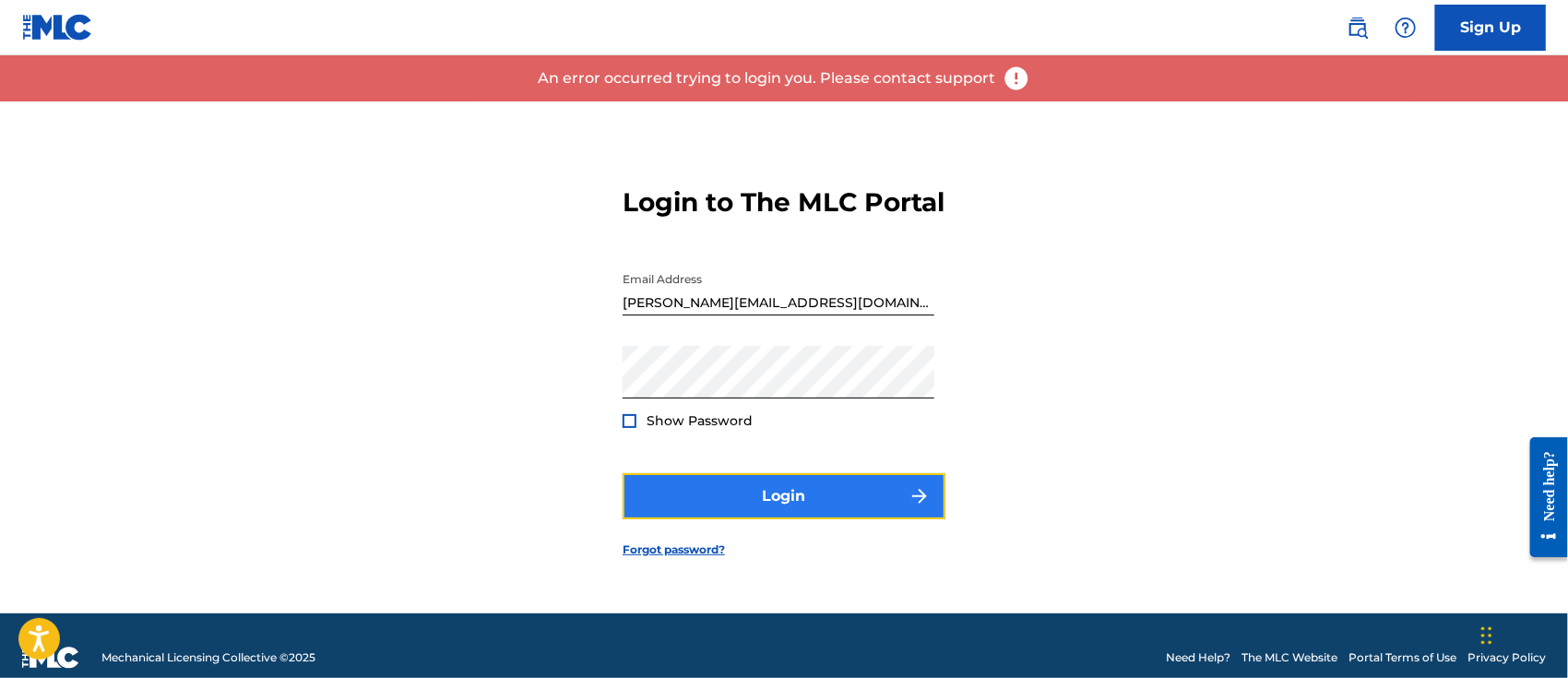
click at [797, 507] on button "Login" at bounding box center [784, 496] width 323 height 46
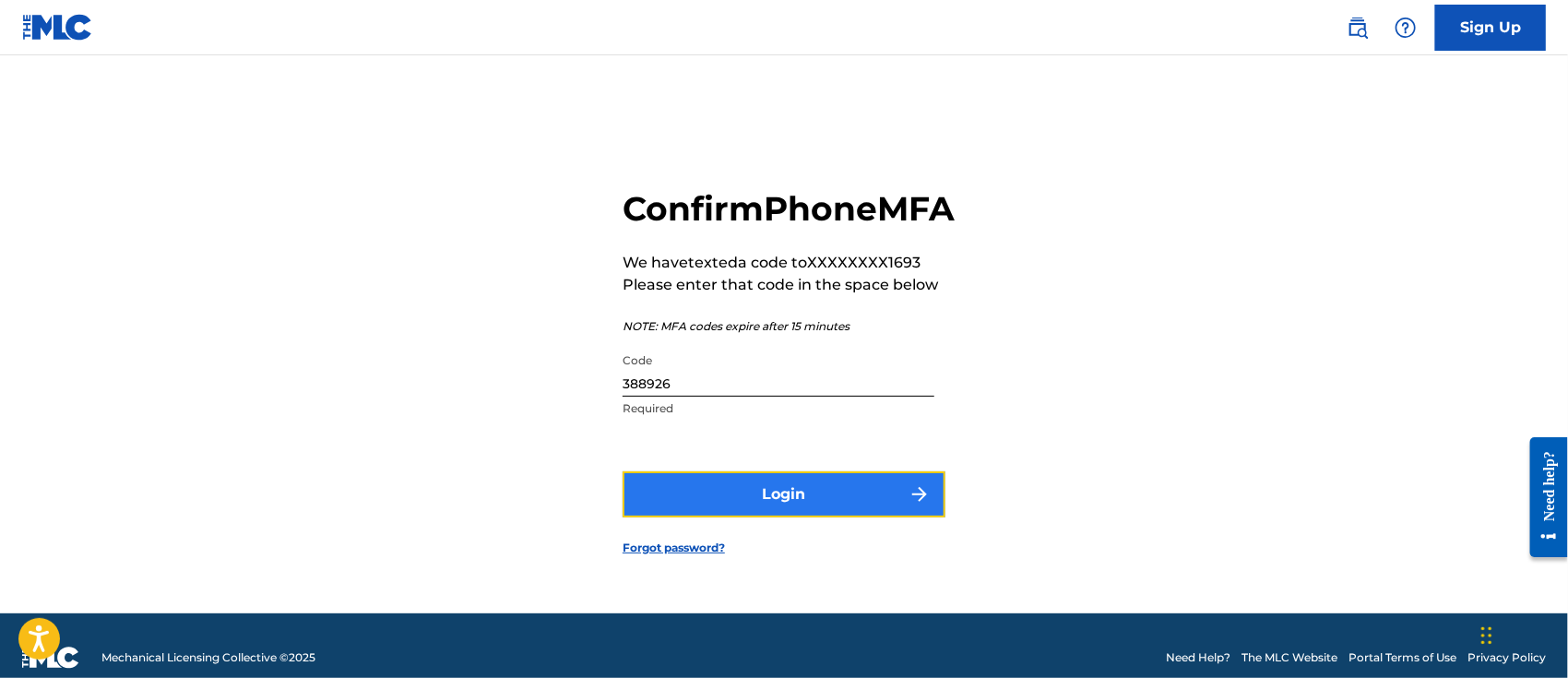
click at [760, 511] on button "Login" at bounding box center [784, 494] width 323 height 46
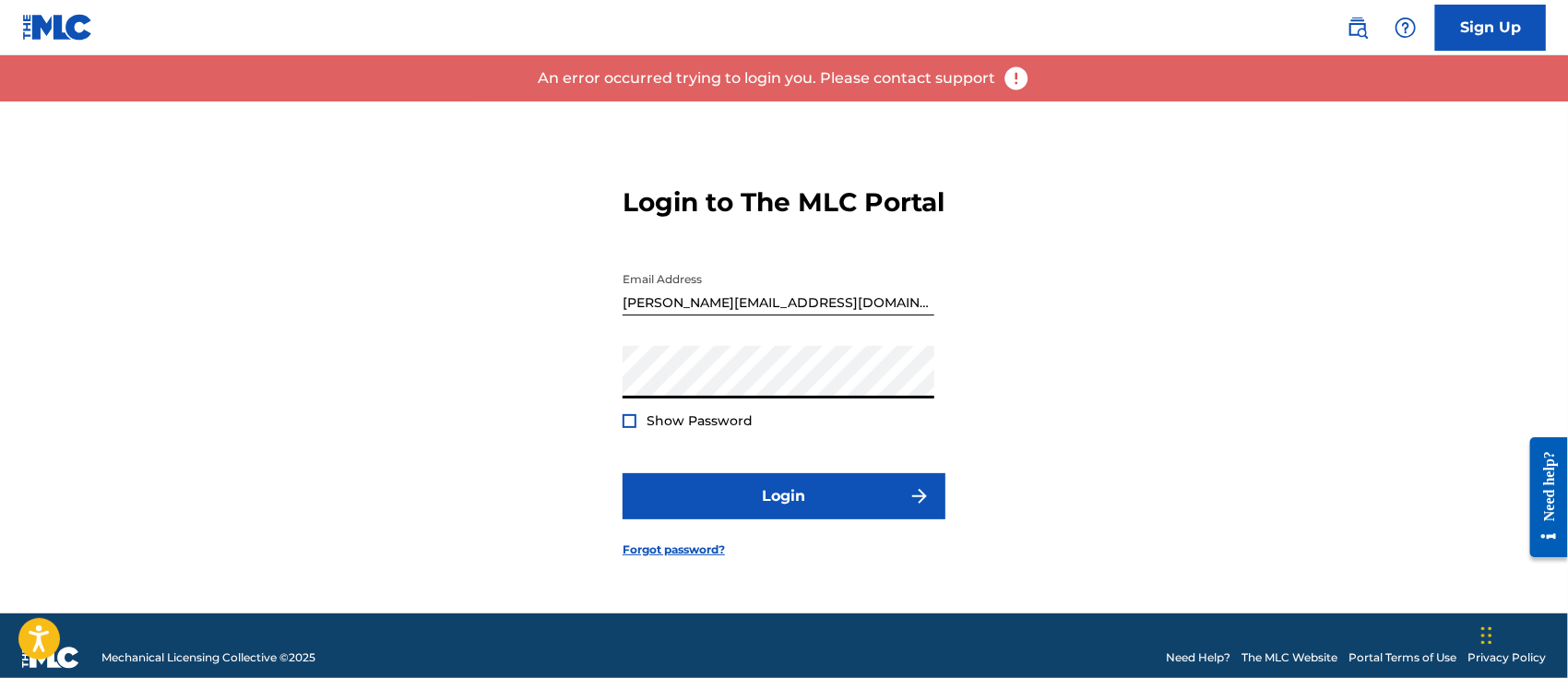
click at [612, 402] on div "Login to The MLC Portal Email Address [EMAIL_ADDRESS][DOMAIN_NAME] Password Sho…" at bounding box center [784, 357] width 1292 height 512
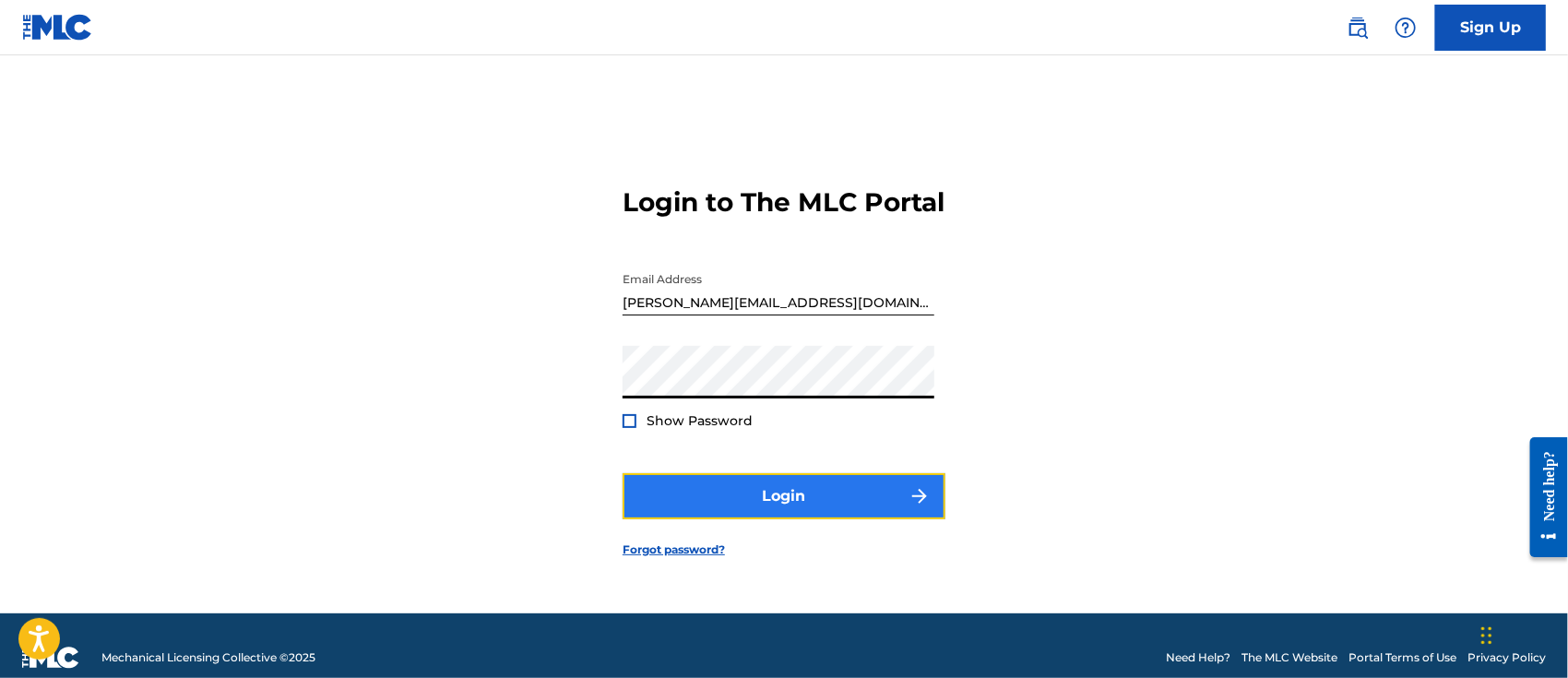
click at [781, 515] on button "Login" at bounding box center [784, 496] width 323 height 46
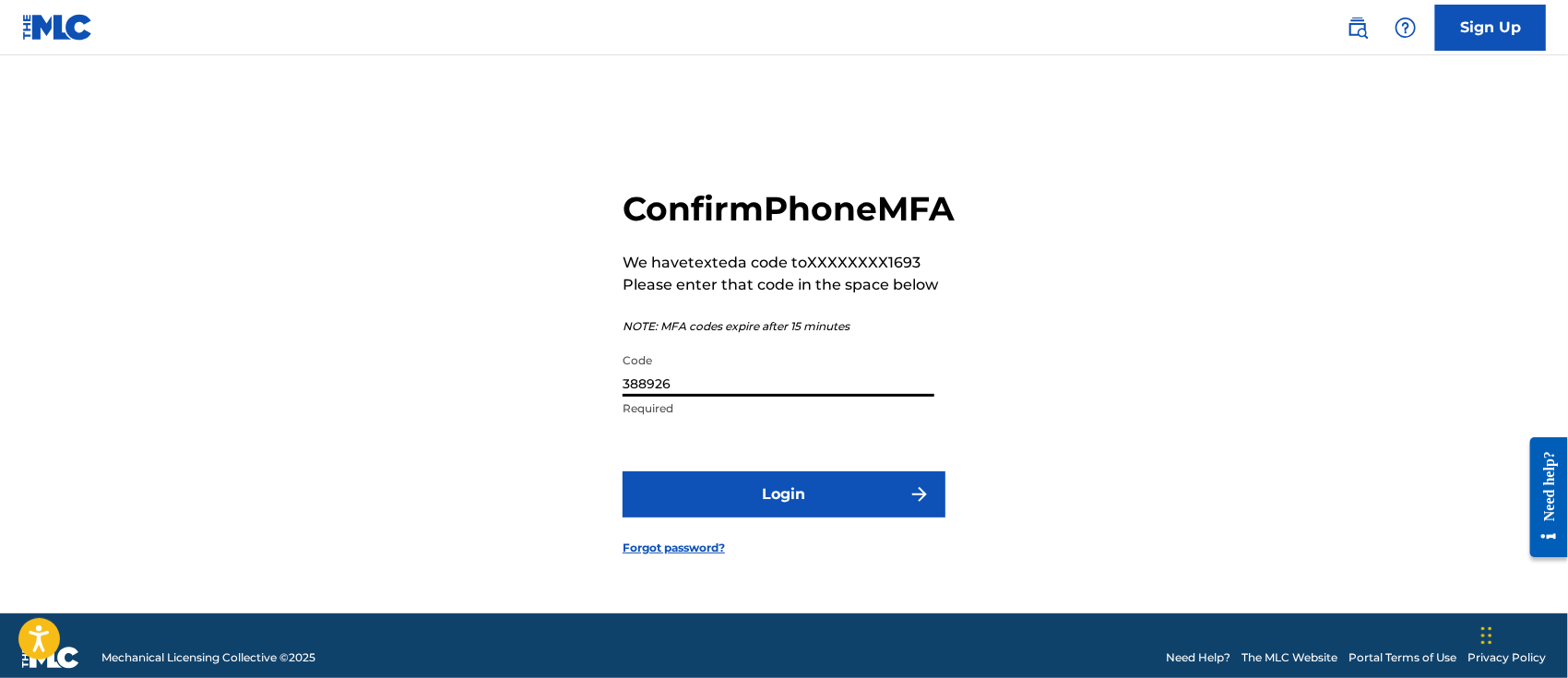
drag, startPoint x: 729, startPoint y: 412, endPoint x: 559, endPoint y: 401, distance: 170.4
click at [559, 401] on div "Confirm Phone MFA We have texted a code to XXXXXXXX1693 Please enter that code …" at bounding box center [784, 357] width 1292 height 512
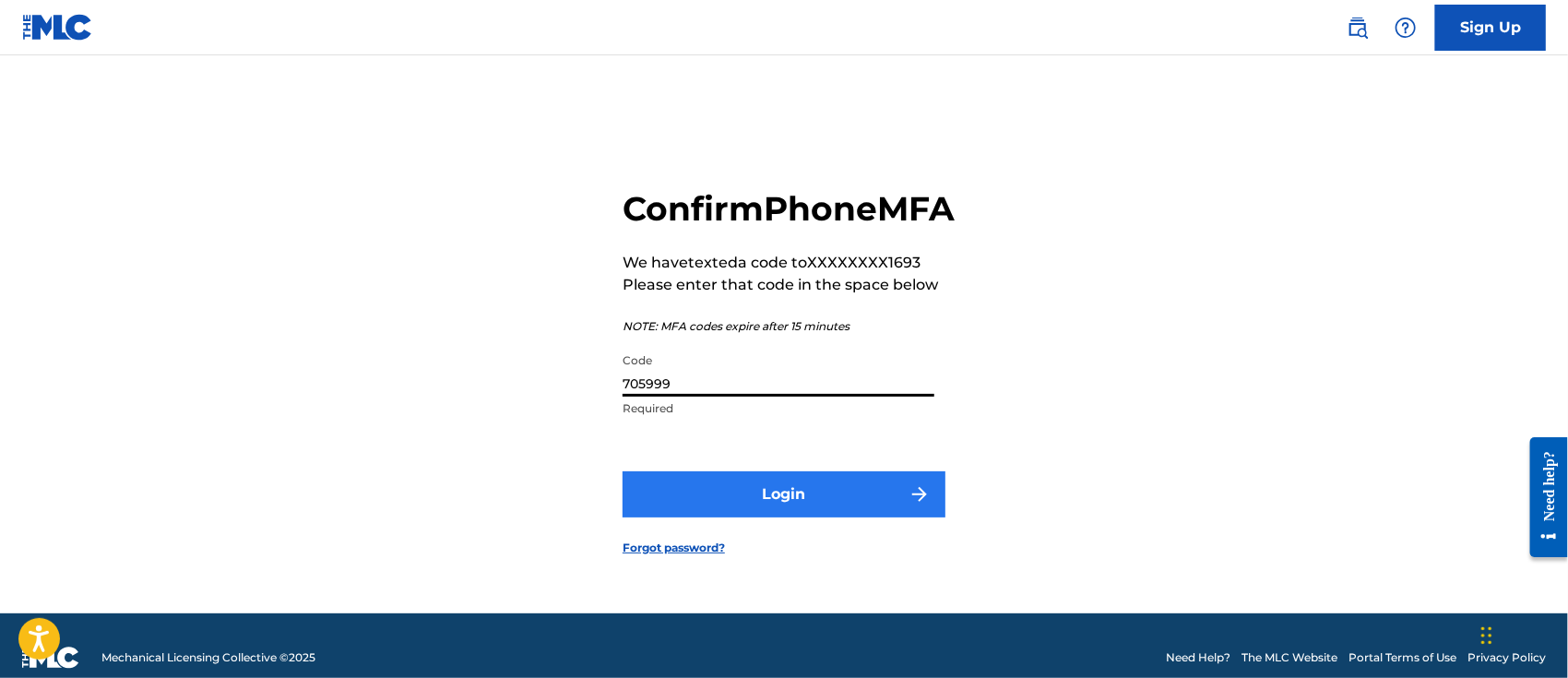
type input "705999"
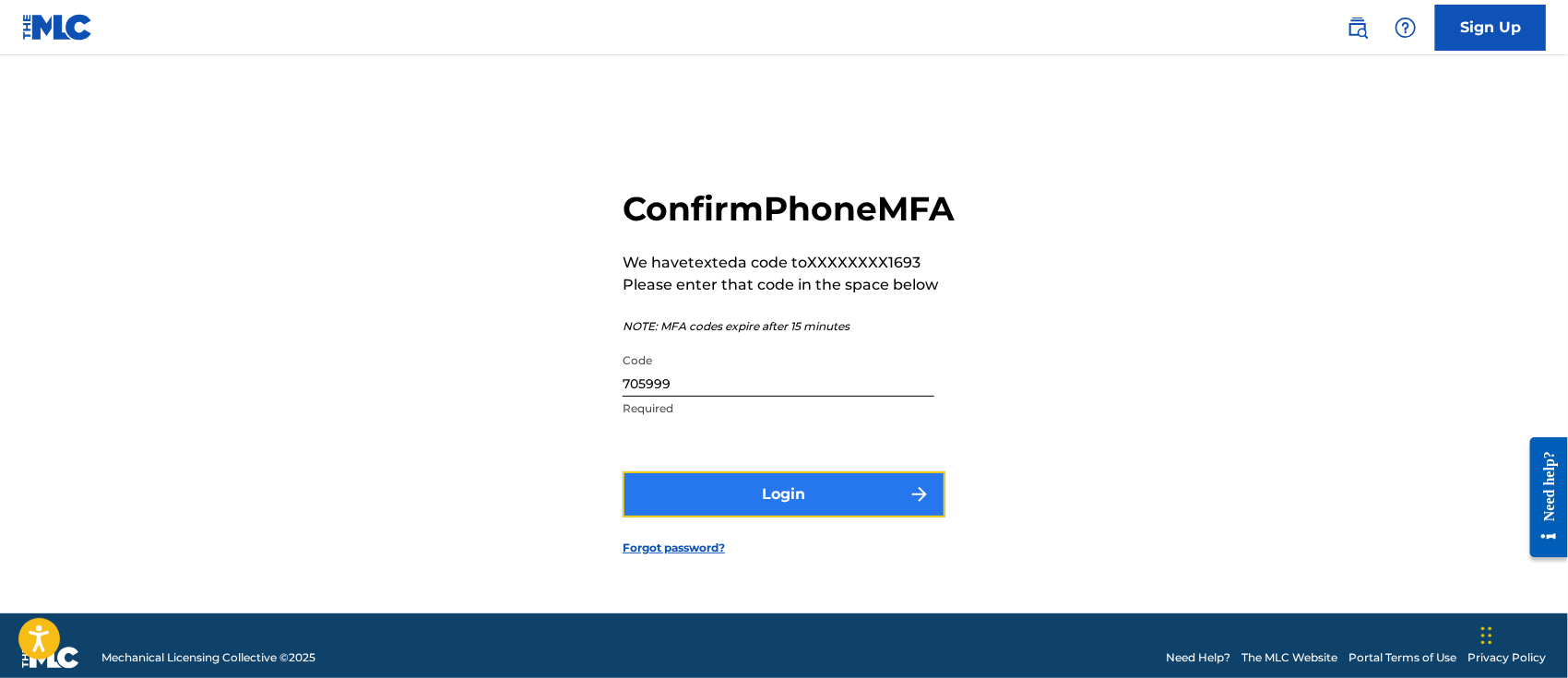
click at [857, 505] on button "Login" at bounding box center [784, 494] width 323 height 46
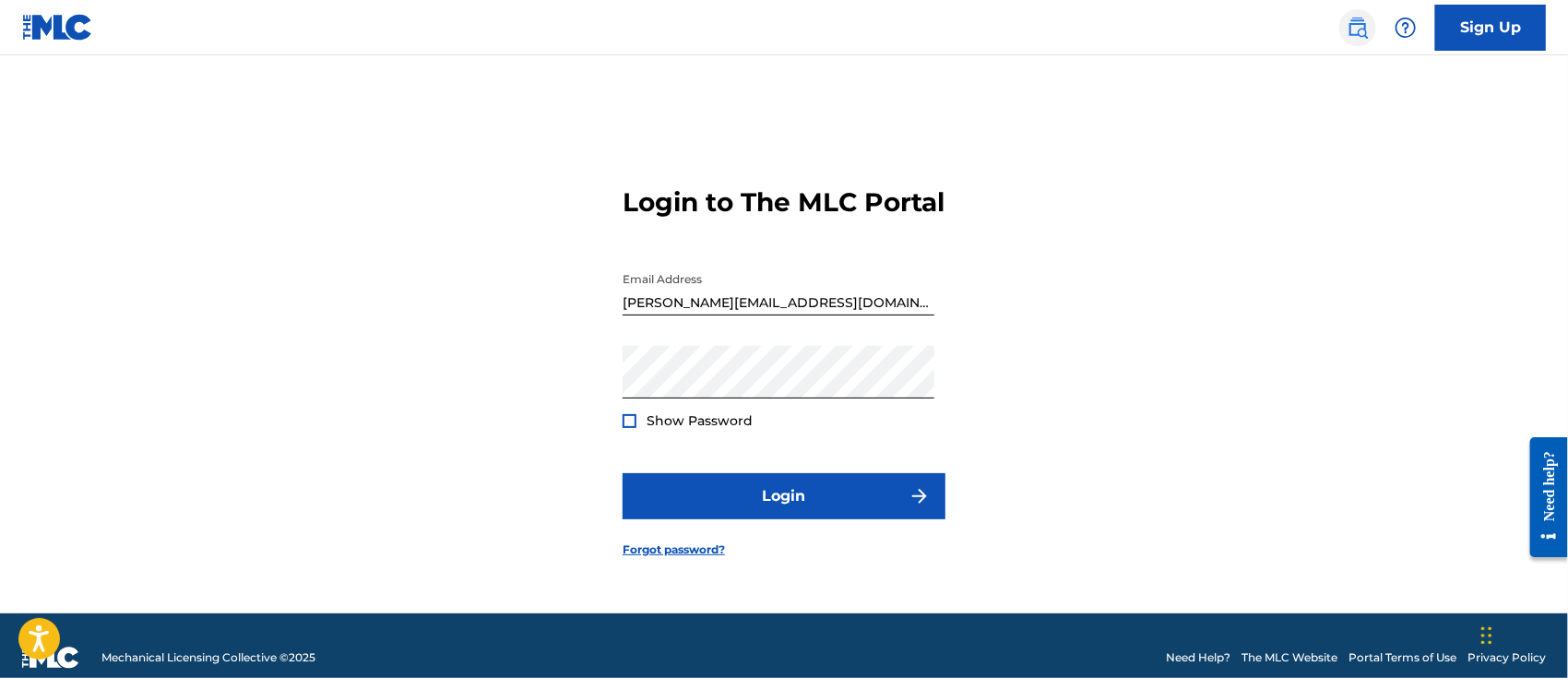
click at [1352, 21] on img at bounding box center [1358, 28] width 22 height 22
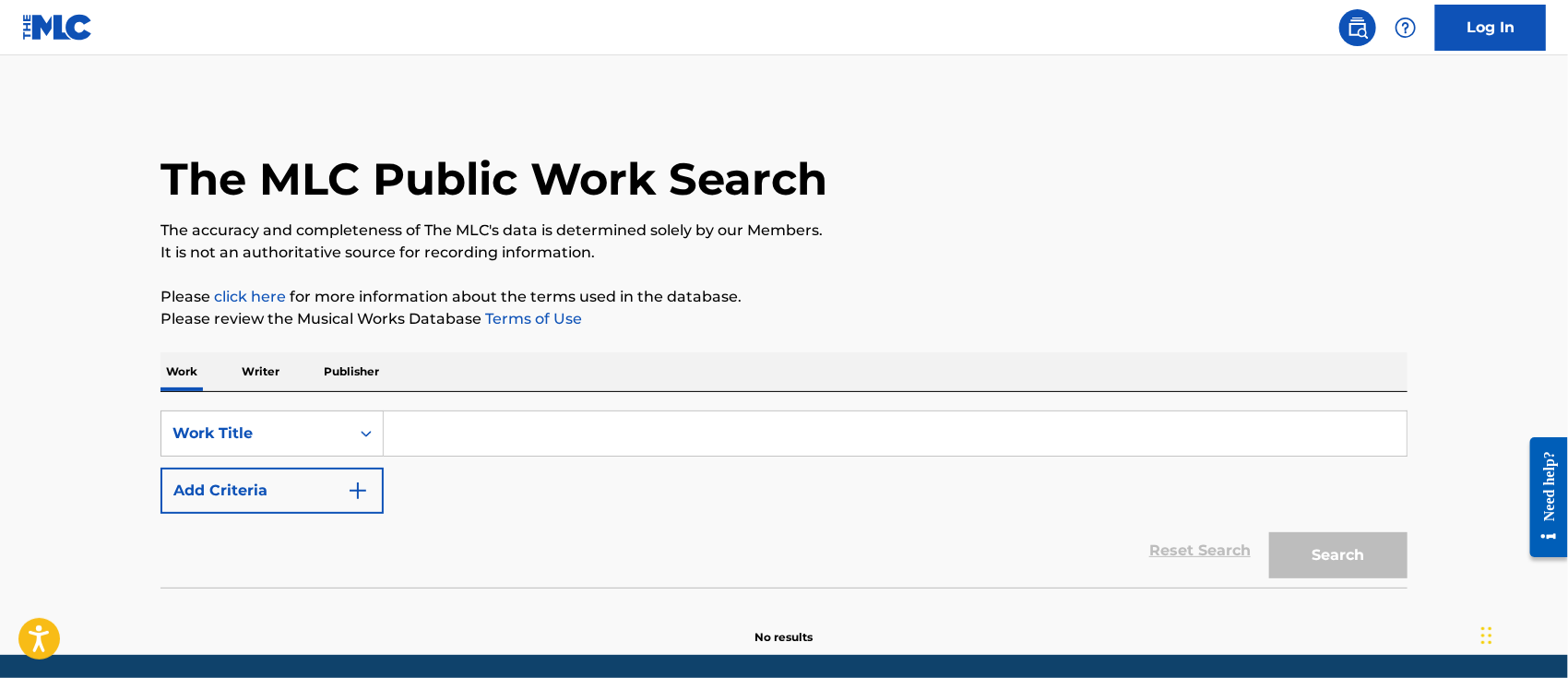
click at [450, 443] on input "Search Form" at bounding box center [895, 433] width 1023 height 45
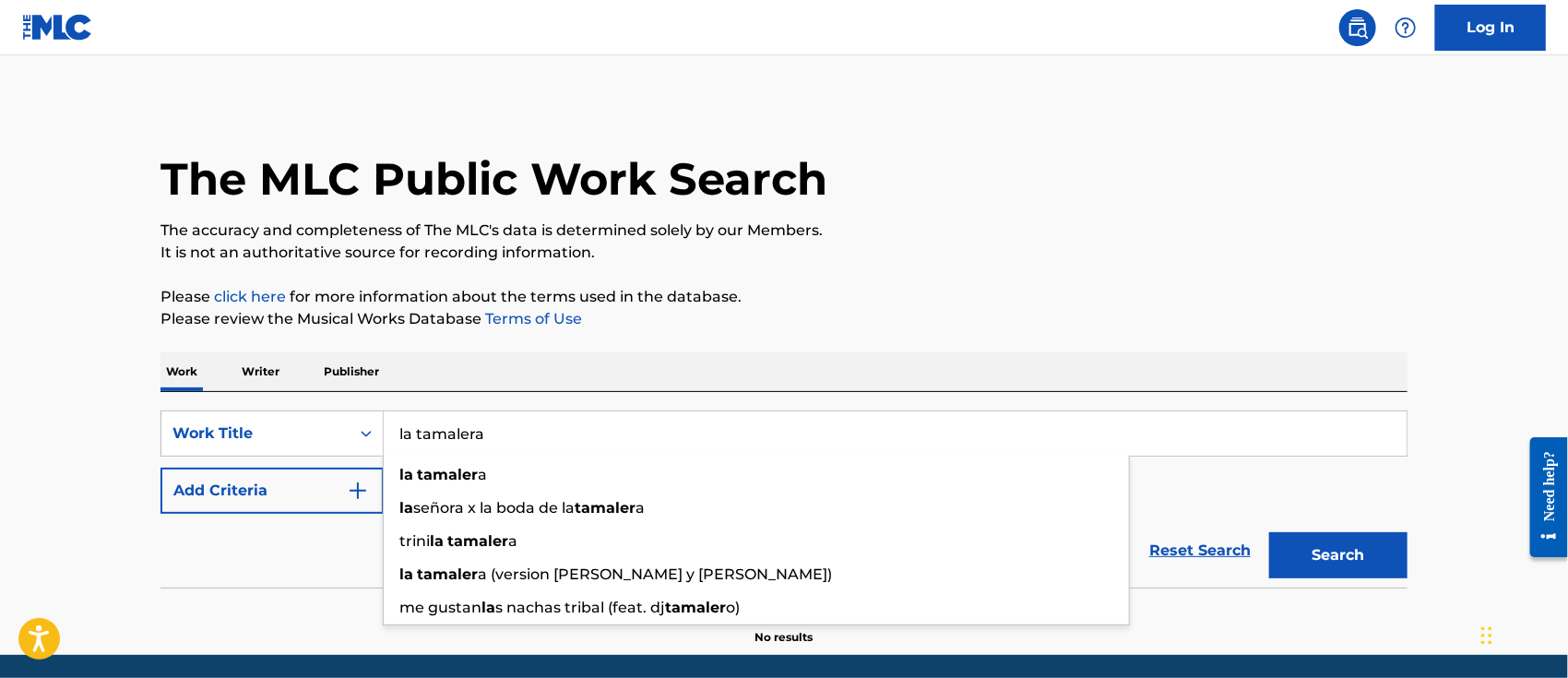
click at [1269, 532] on button "Search" at bounding box center [1338, 556] width 138 height 46
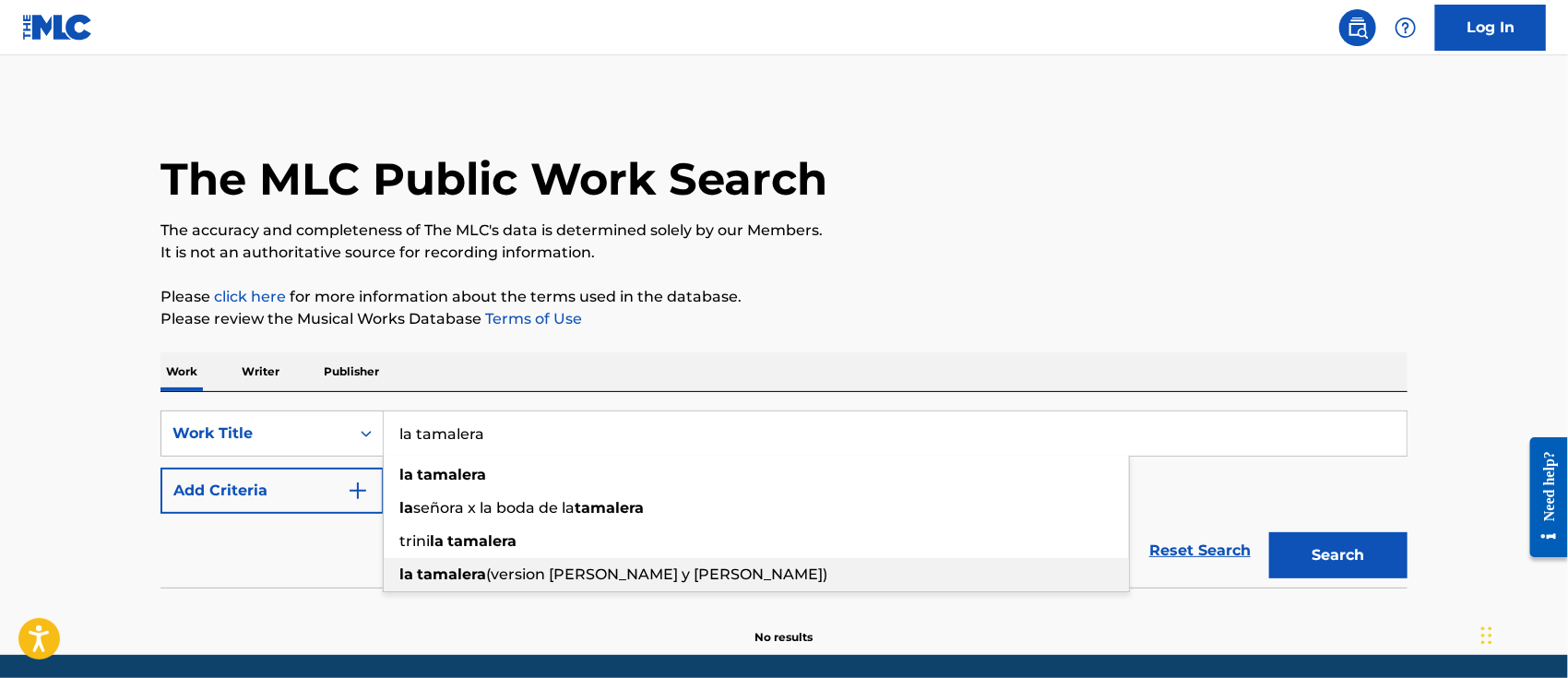
click at [488, 571] on span "(version [PERSON_NAME] y [PERSON_NAME])" at bounding box center [657, 573] width 341 height 18
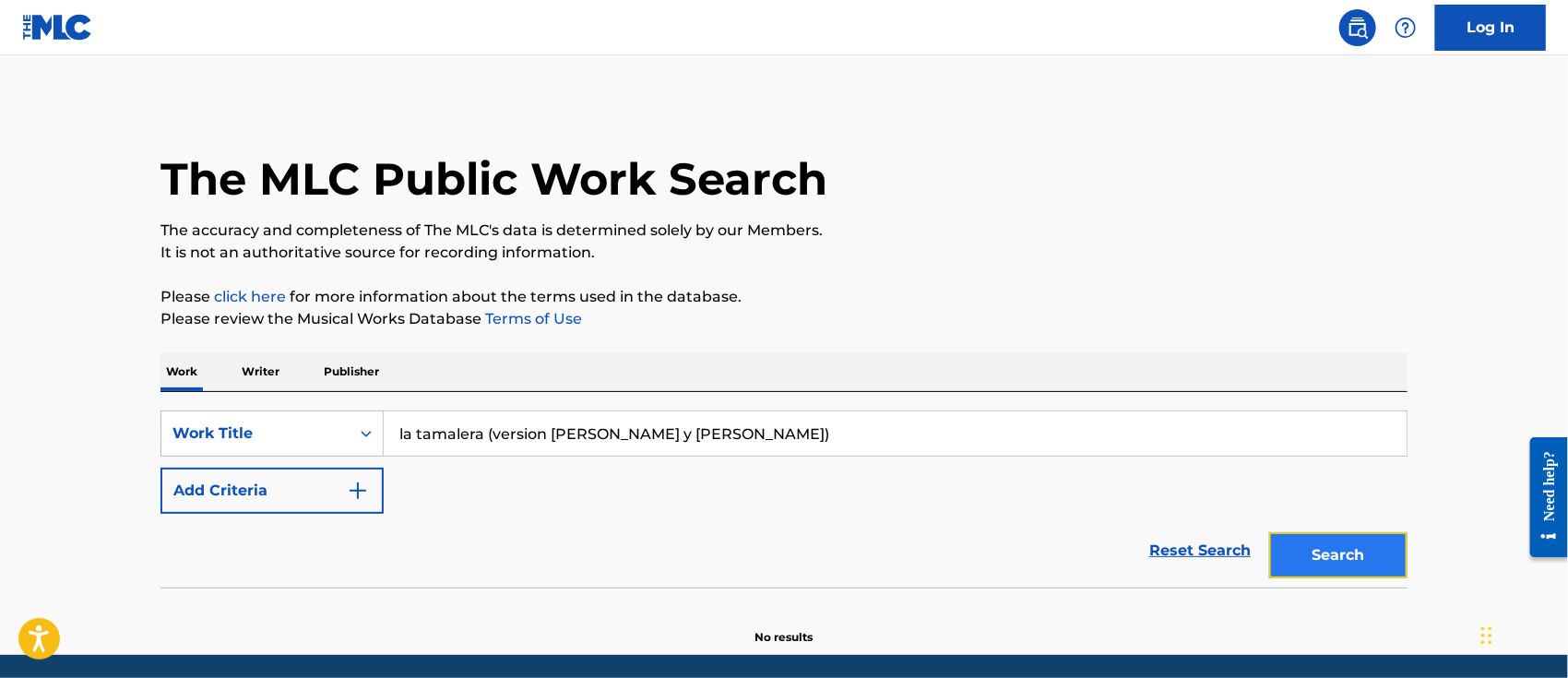
click at [1313, 556] on button "Search" at bounding box center [1338, 556] width 138 height 46
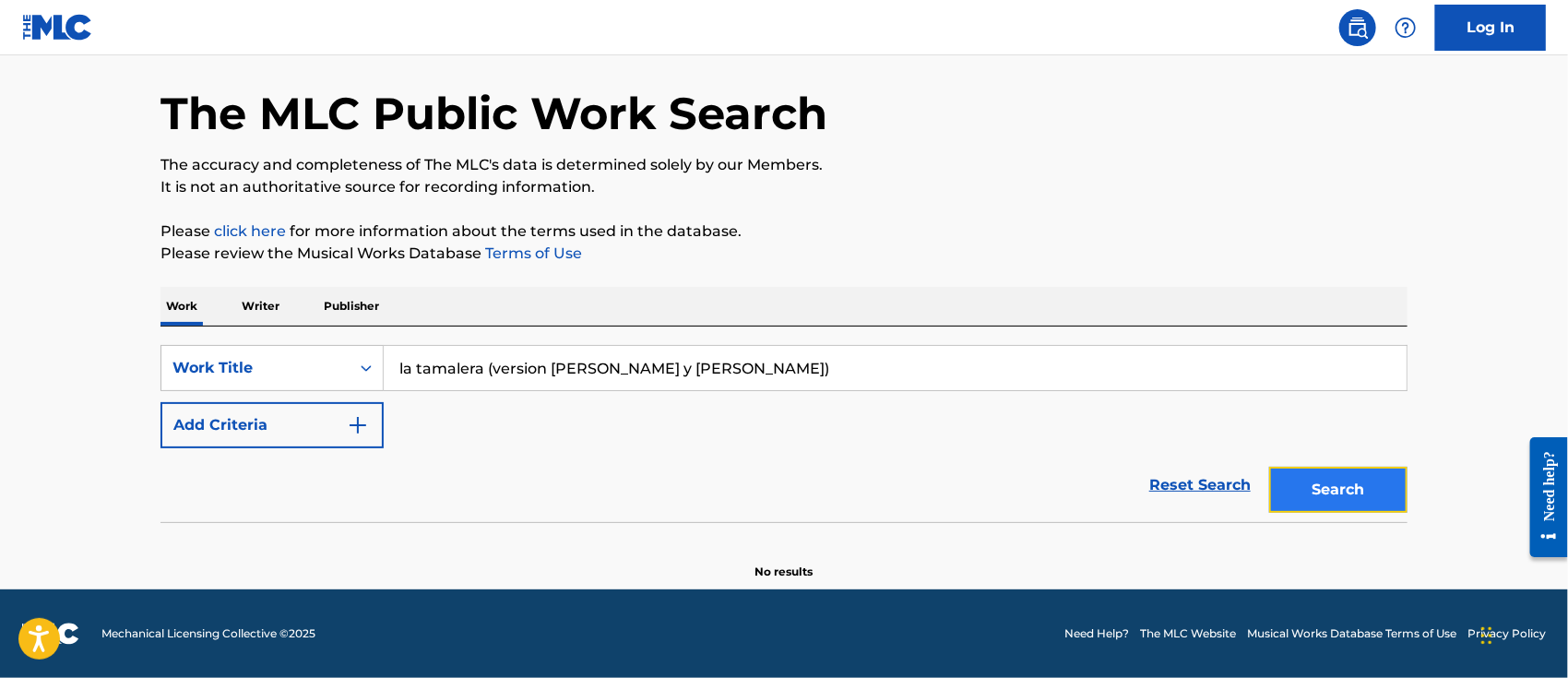
click at [1369, 477] on button "Search" at bounding box center [1338, 490] width 138 height 46
drag, startPoint x: 815, startPoint y: 365, endPoint x: 480, endPoint y: 360, distance: 335.0
click at [480, 360] on input "la tamalera (version [PERSON_NAME] y [PERSON_NAME])" at bounding box center [895, 368] width 1023 height 45
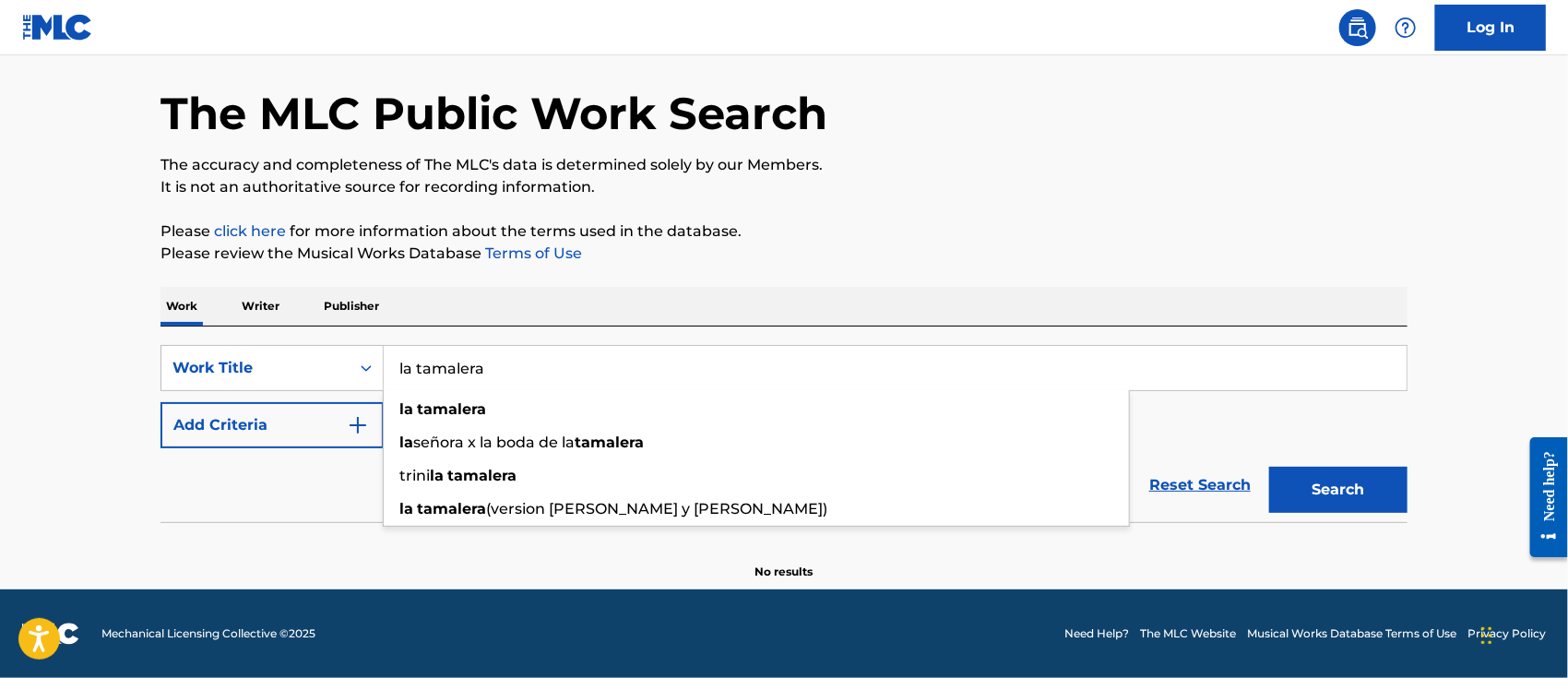
type input "la tamalera"
click at [1269, 467] on button "Search" at bounding box center [1338, 490] width 138 height 46
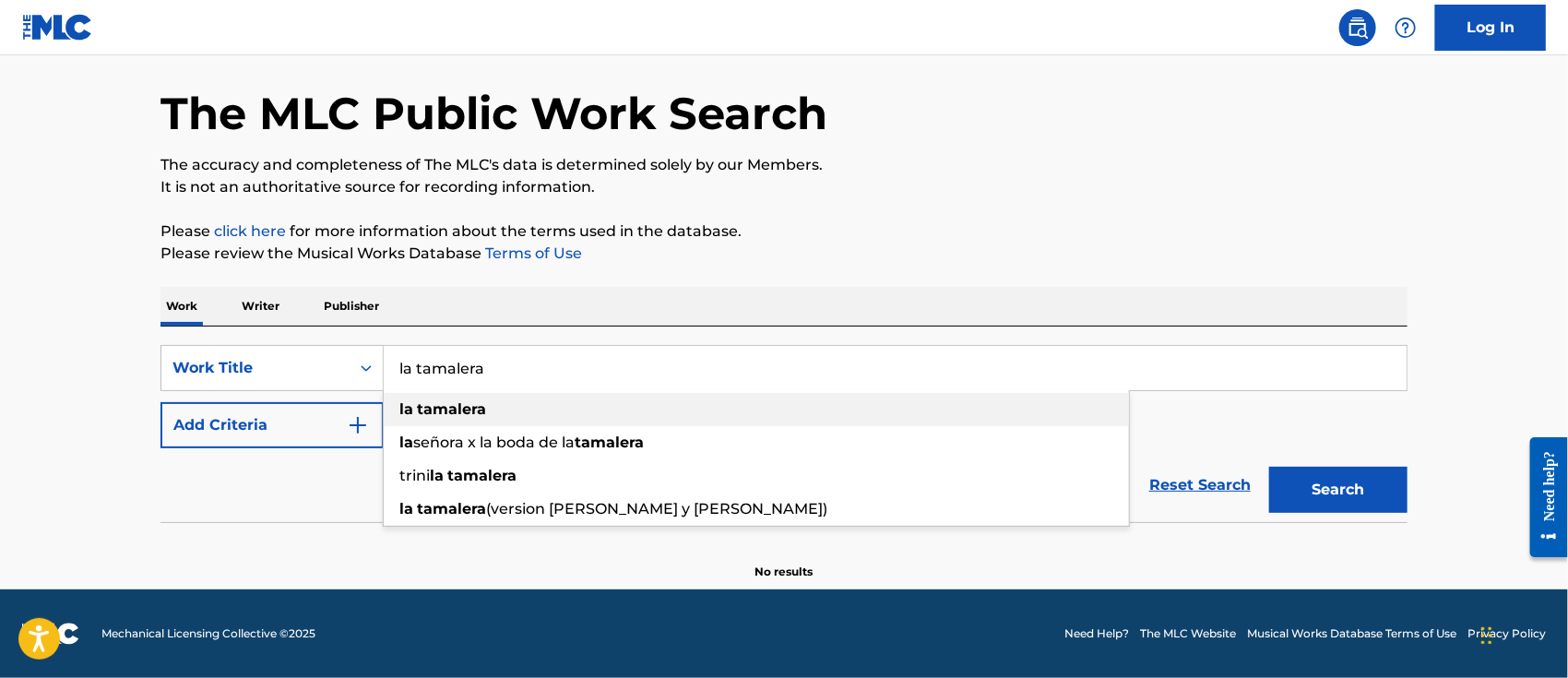
click at [479, 402] on strong "tamalera" at bounding box center [451, 408] width 70 height 18
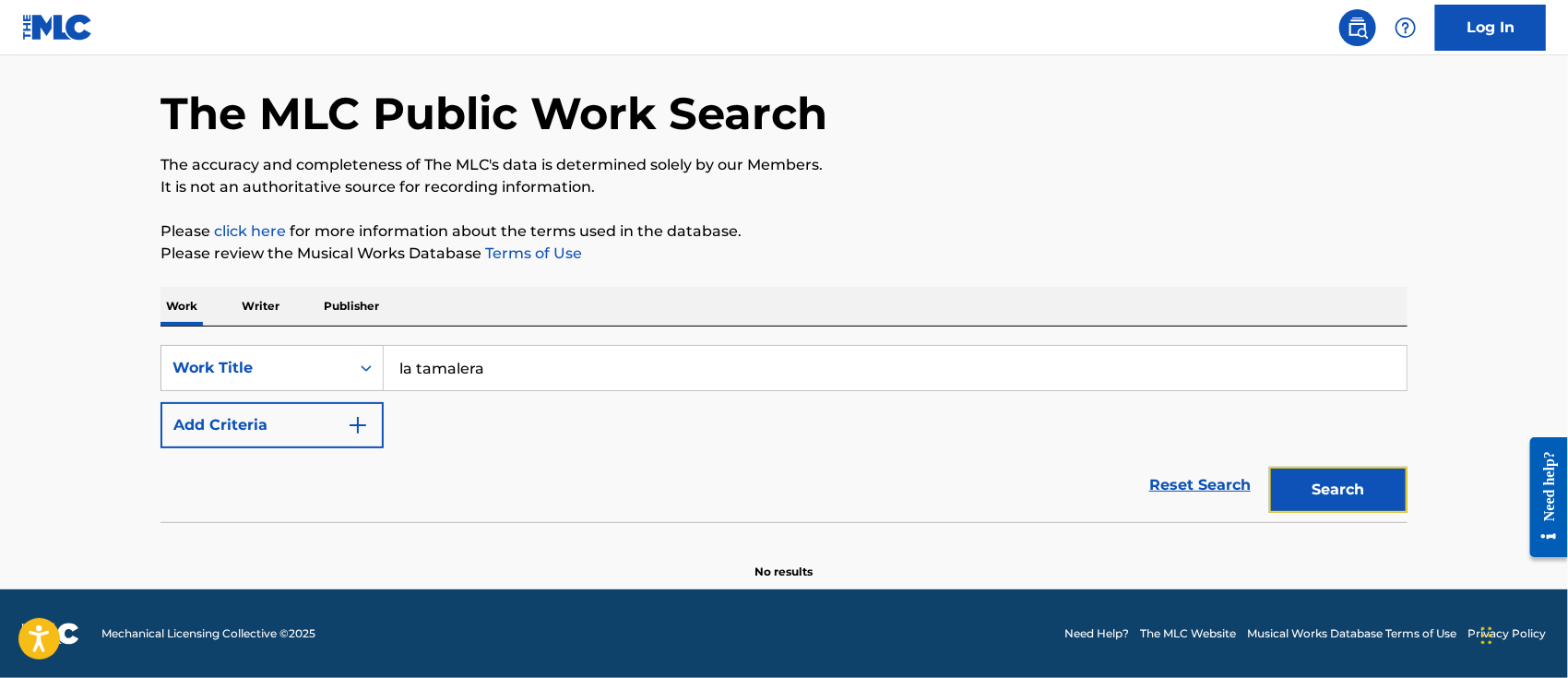
click at [1322, 489] on button "Search" at bounding box center [1338, 490] width 138 height 46
